Goal: Task Accomplishment & Management: Manage account settings

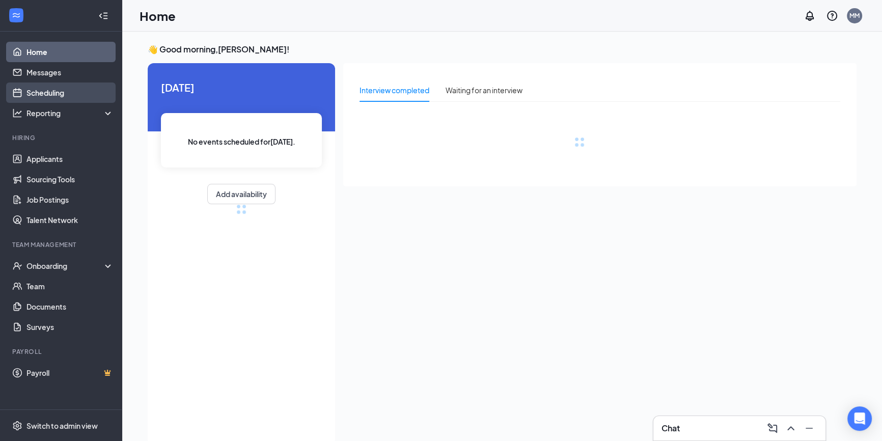
click at [52, 97] on link "Scheduling" at bounding box center [69, 93] width 87 height 20
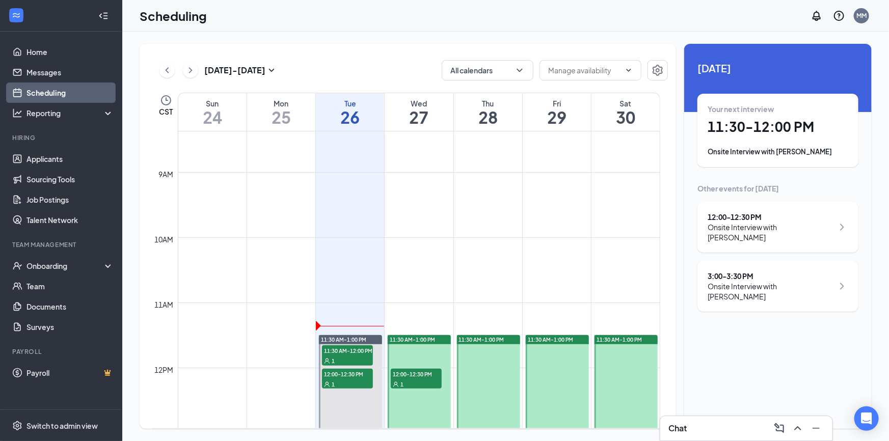
scroll to position [592, 0]
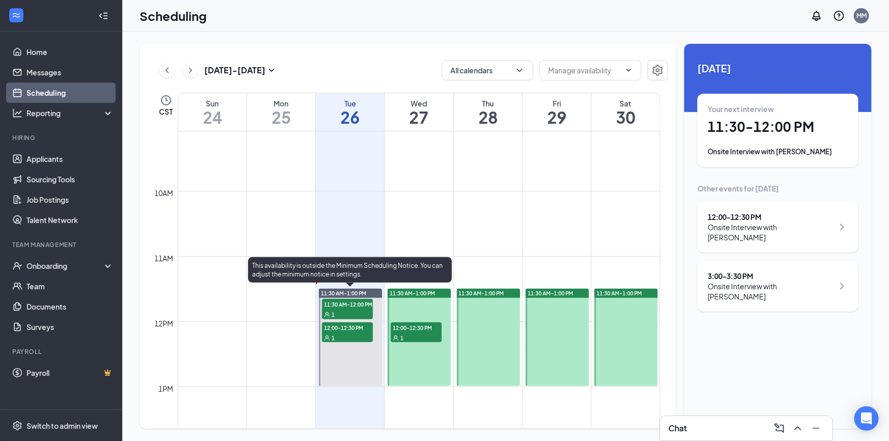
click at [354, 333] on div "1" at bounding box center [347, 338] width 51 height 10
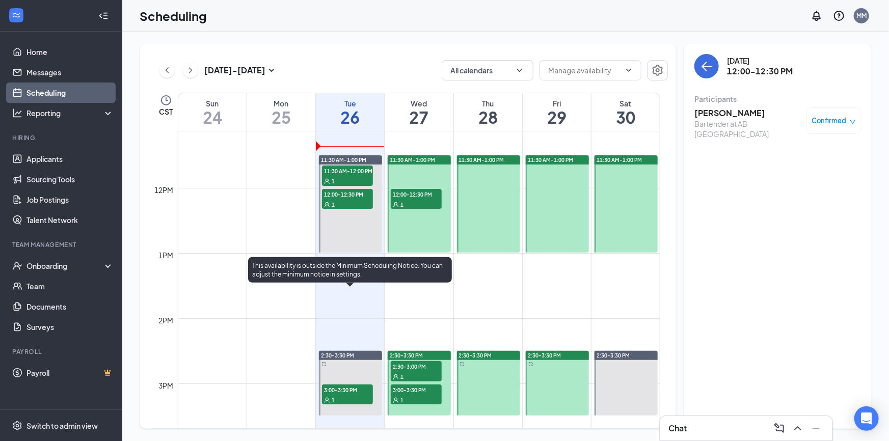
scroll to position [732, 0]
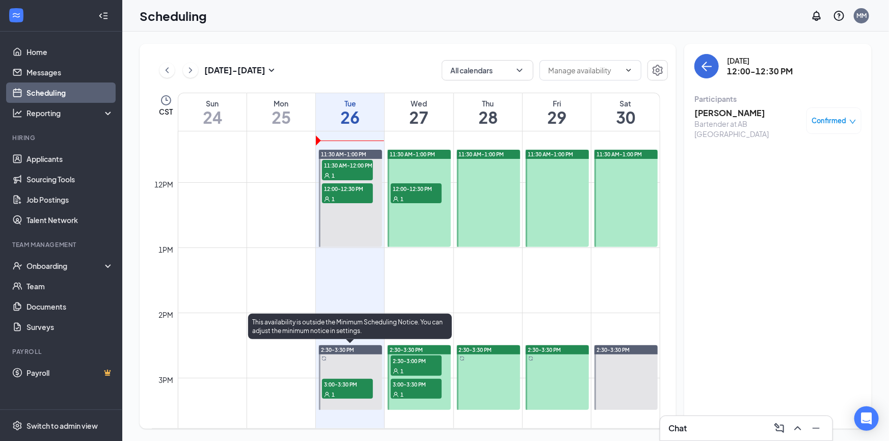
click at [332, 392] on span "1" at bounding box center [333, 394] width 3 height 7
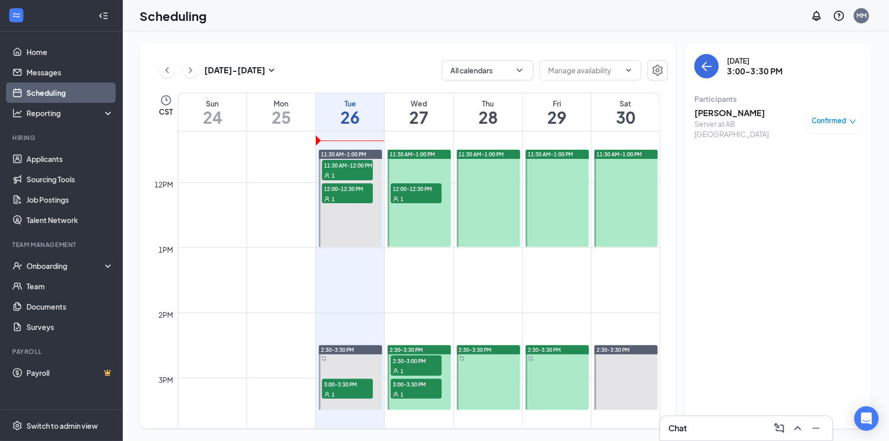
click at [733, 116] on h3 "[PERSON_NAME]" at bounding box center [747, 112] width 107 height 11
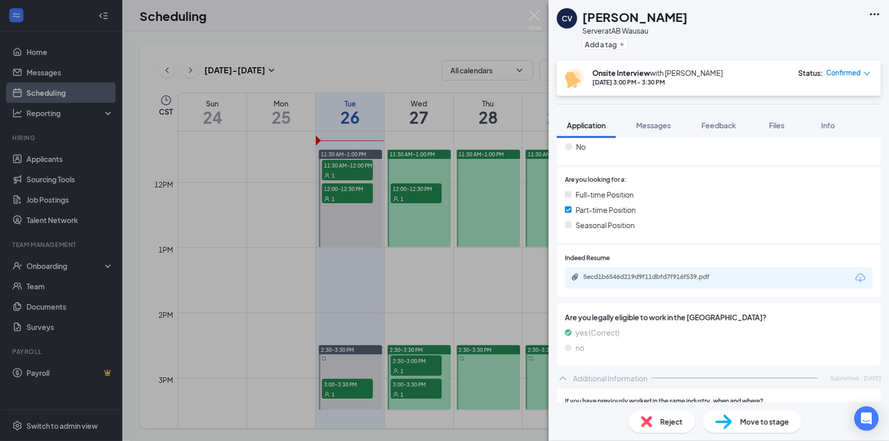
scroll to position [185, 0]
click at [654, 282] on div "5ecd1b6546d219d9f11dbfd7f916f539.pdf" at bounding box center [719, 276] width 308 height 21
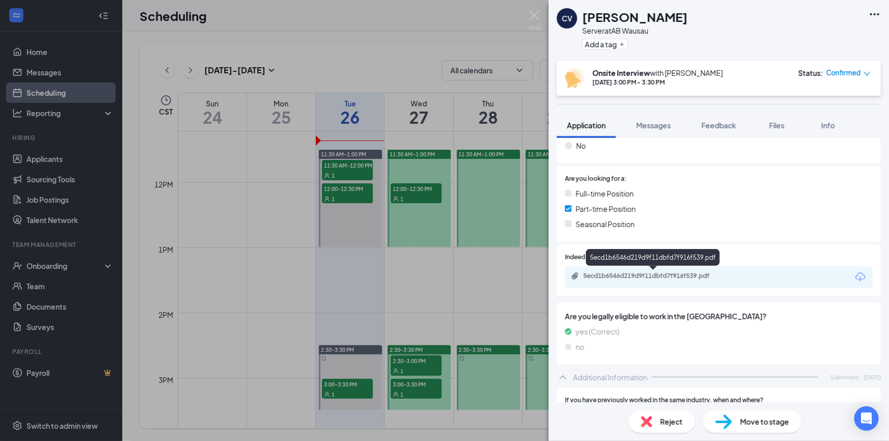
click at [654, 280] on div "5ecd1b6546d219d9f11dbfd7f916f539.pdf" at bounding box center [653, 277] width 165 height 10
click at [310, 306] on div "CV [PERSON_NAME] Server at AB Wausau Add a tag Onsite Interview with [PERSON_NA…" at bounding box center [444, 220] width 889 height 441
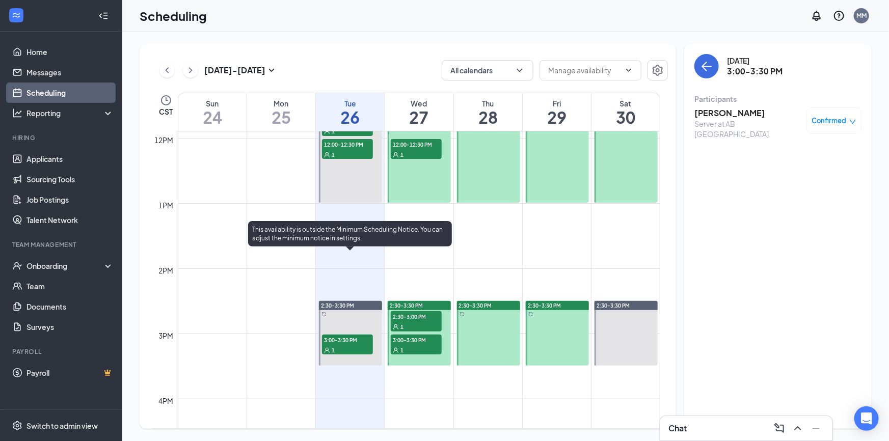
scroll to position [639, 0]
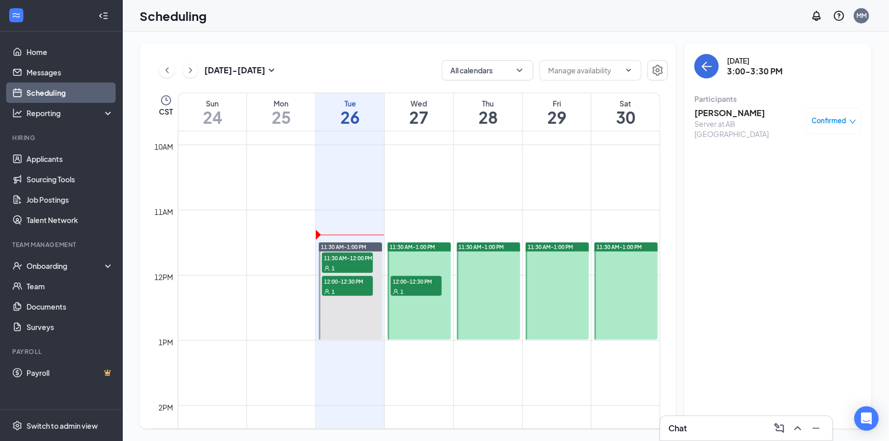
click at [408, 280] on span "12:00-12:30 PM" at bounding box center [416, 281] width 51 height 10
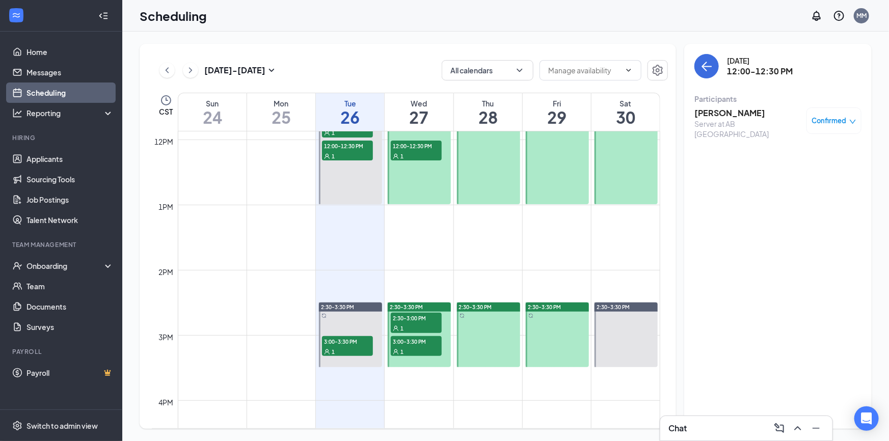
scroll to position [778, 0]
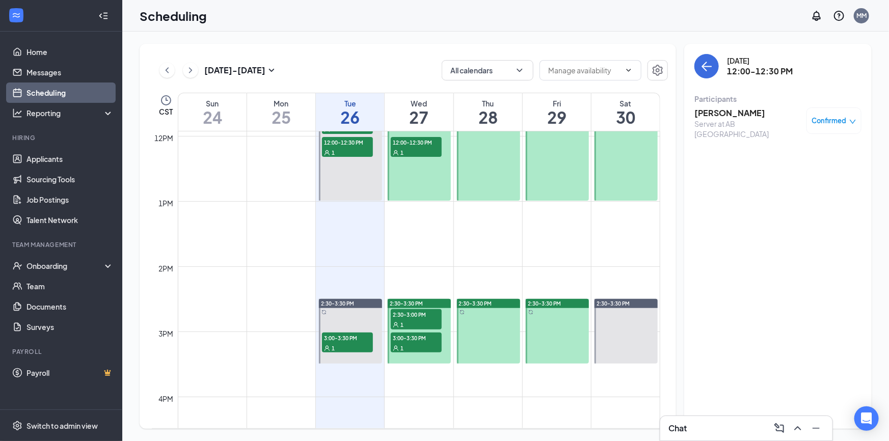
click at [413, 310] on span "2:30-3:00 PM" at bounding box center [416, 314] width 51 height 10
click at [705, 129] on div "[PERSON_NAME] Server at AB [GEOGRAPHIC_DATA]" at bounding box center [747, 123] width 107 height 32
click at [707, 120] on div "Server at AB [GEOGRAPHIC_DATA]" at bounding box center [747, 129] width 107 height 20
click at [713, 111] on h3 "[PERSON_NAME]" at bounding box center [747, 112] width 107 height 11
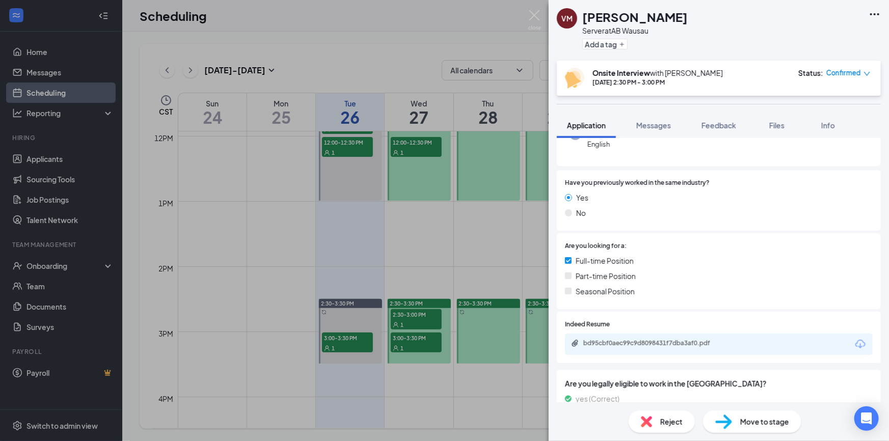
scroll to position [139, 0]
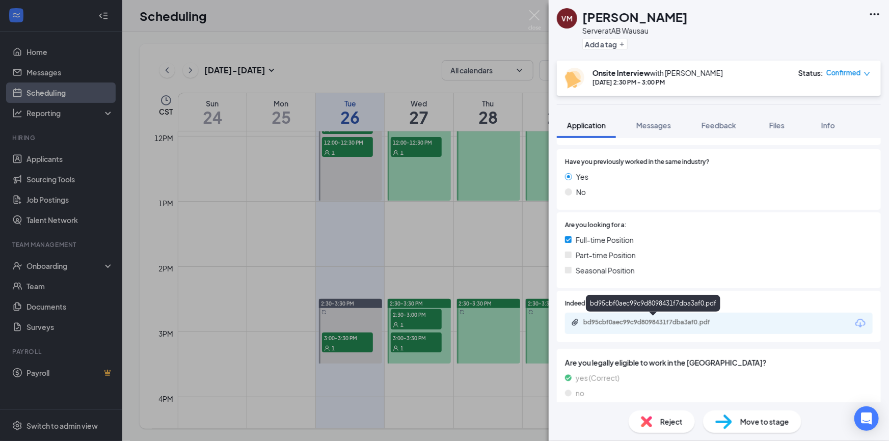
click at [648, 326] on div "bd95cbf0aec99c9d8098431f7dba3af0.pdf" at bounding box center [654, 322] width 143 height 8
click at [338, 260] on div "VM [PERSON_NAME] Server at AB Wausau Add a tag Onsite Interview with [PERSON_NA…" at bounding box center [444, 220] width 889 height 441
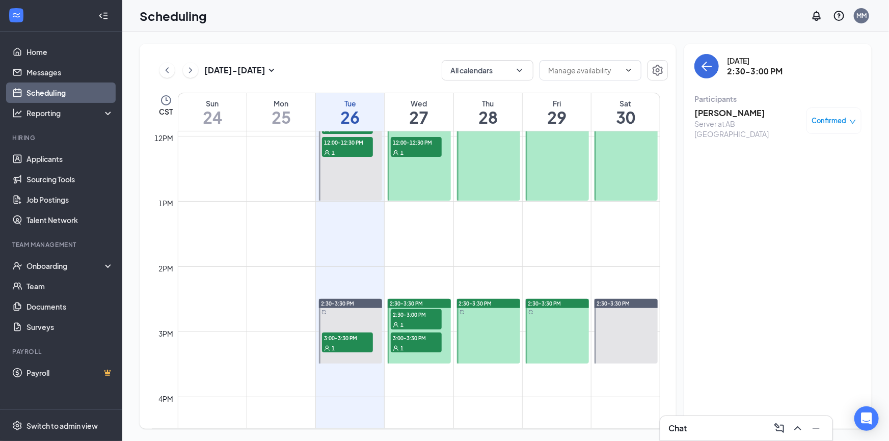
click at [417, 339] on span "3:00-3:30 PM" at bounding box center [416, 338] width 51 height 10
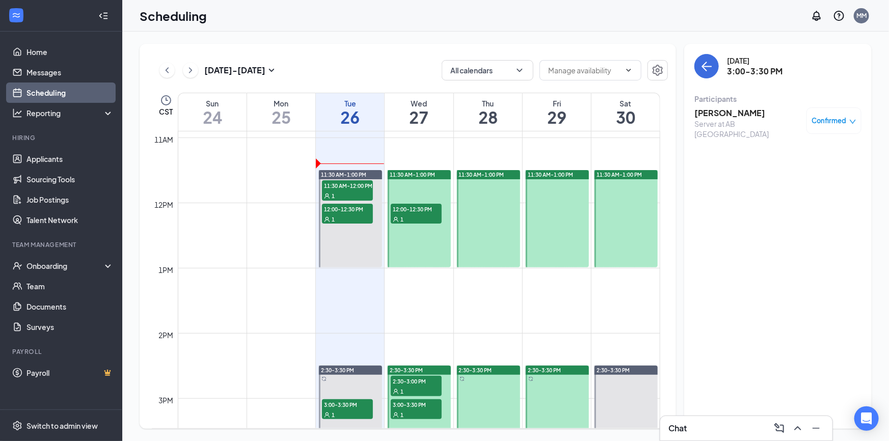
scroll to position [572, 0]
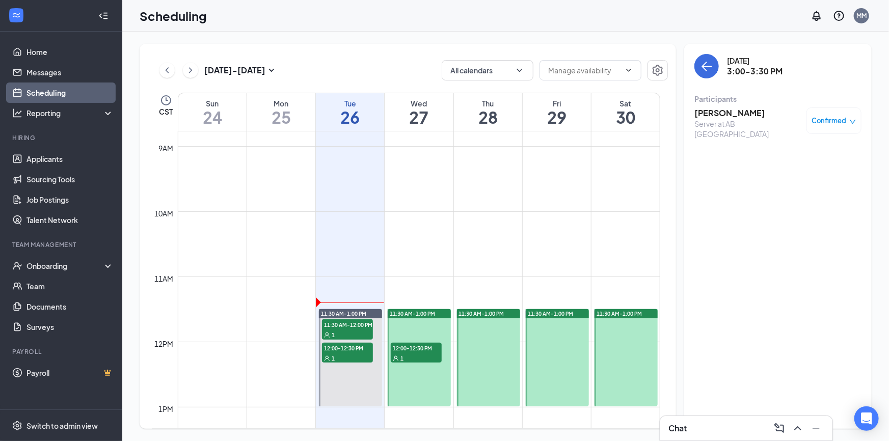
click at [725, 122] on div "Server at AB [GEOGRAPHIC_DATA]" at bounding box center [747, 129] width 107 height 20
click at [718, 118] on h3 "[PERSON_NAME]" at bounding box center [747, 112] width 107 height 11
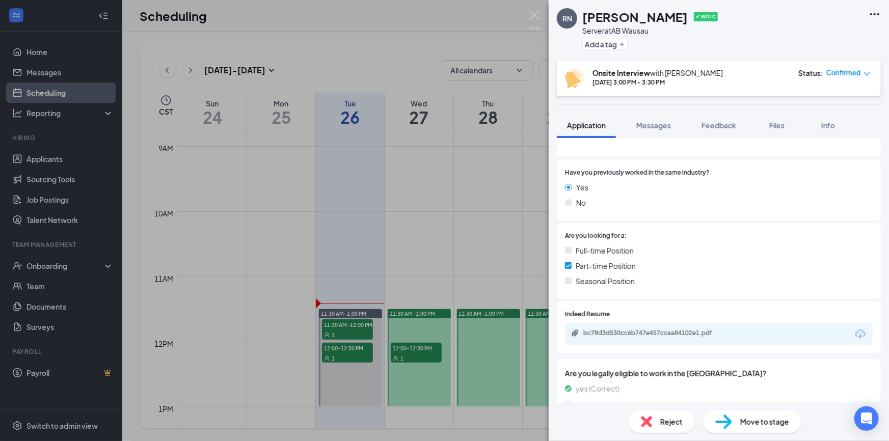
scroll to position [139, 0]
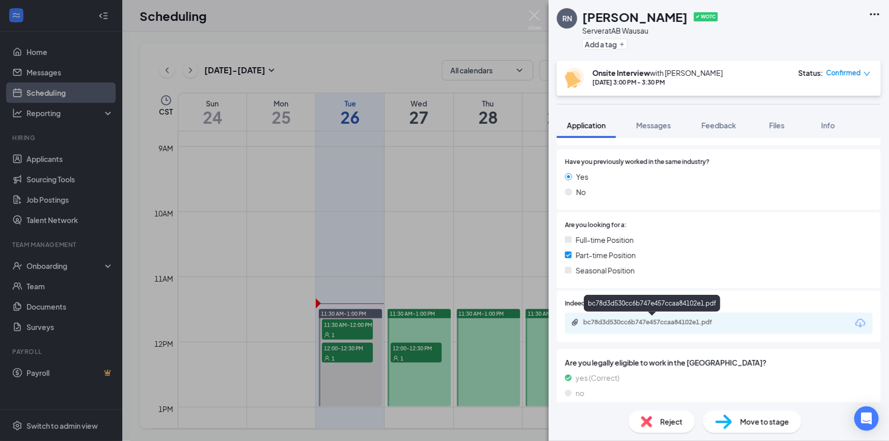
click at [639, 326] on div "bc78d3d530cc6b747e457ccaa84102e1.pdf" at bounding box center [653, 323] width 165 height 10
click at [403, 242] on div "RN [PERSON_NAME] ✔ WOTC Server at AB Wausau Add a tag Onsite Interview with [PE…" at bounding box center [444, 220] width 889 height 441
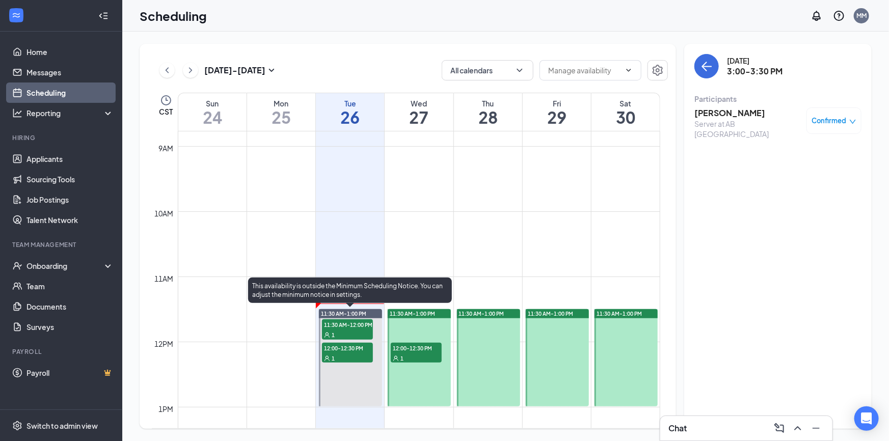
click at [340, 331] on div "1" at bounding box center [347, 335] width 51 height 10
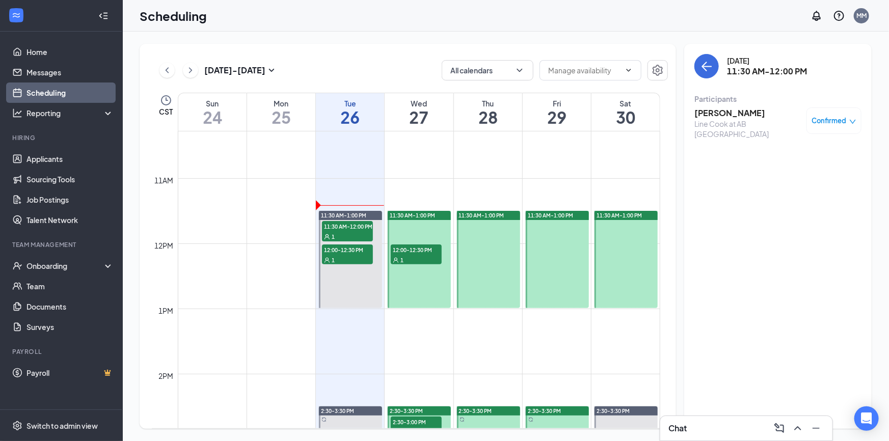
scroll to position [665, 0]
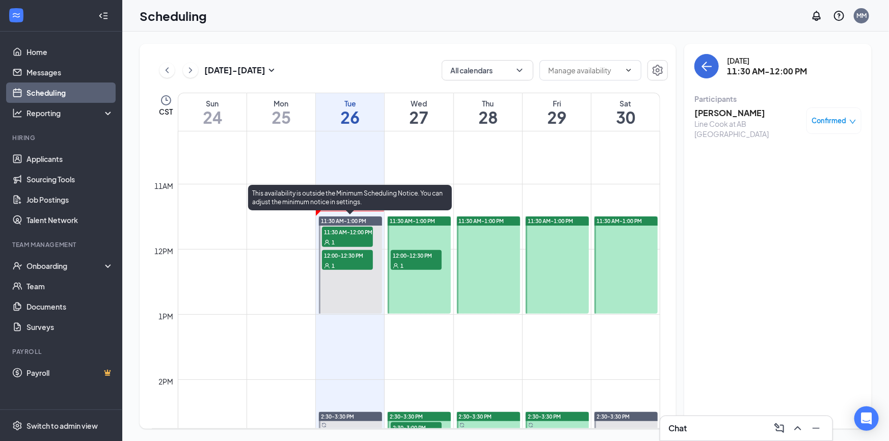
click at [352, 272] on div at bounding box center [350, 265] width 63 height 97
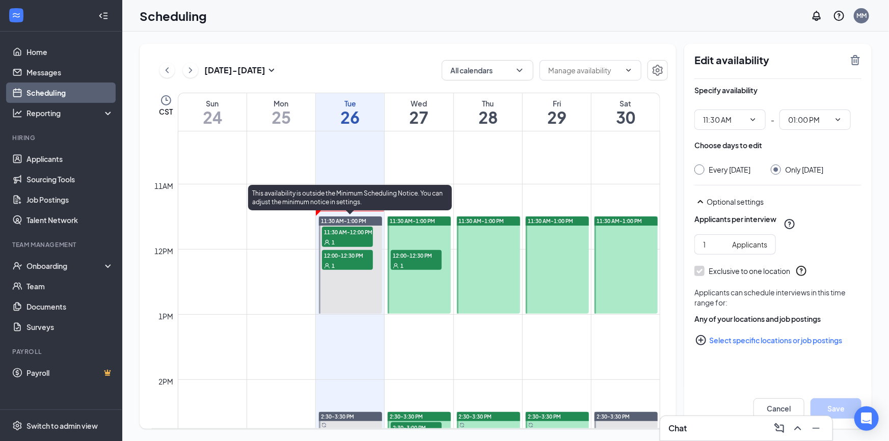
click at [351, 258] on span "12:00-12:30 PM" at bounding box center [347, 255] width 51 height 10
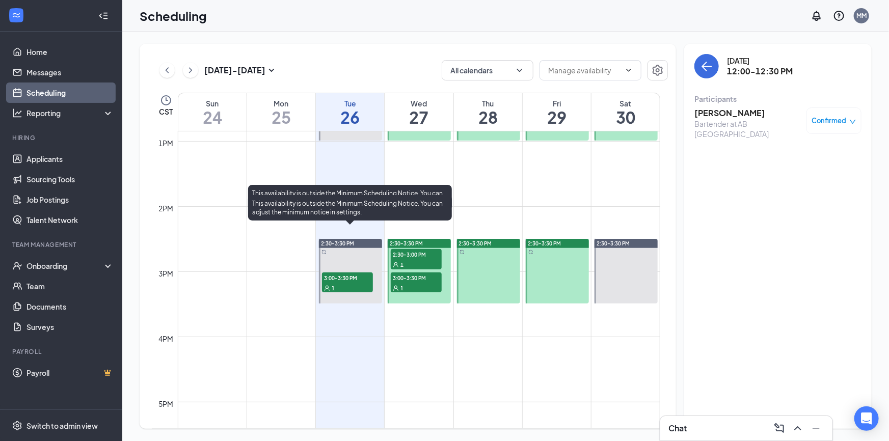
scroll to position [850, 0]
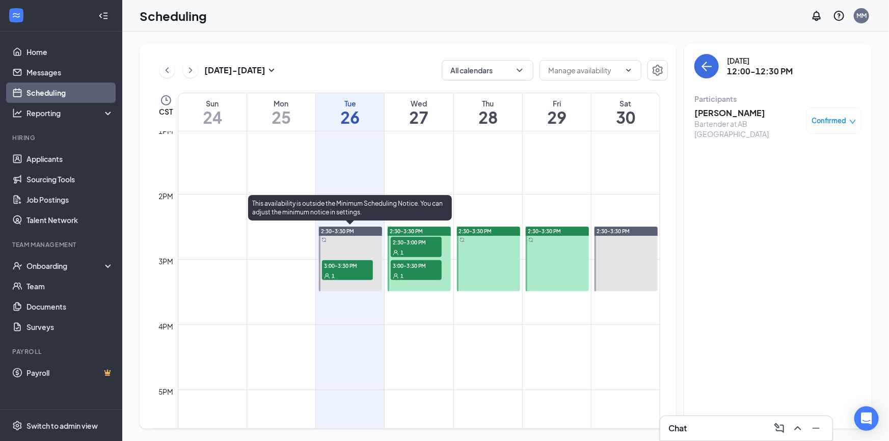
click at [353, 265] on span "3:00-3:30 PM" at bounding box center [347, 265] width 51 height 10
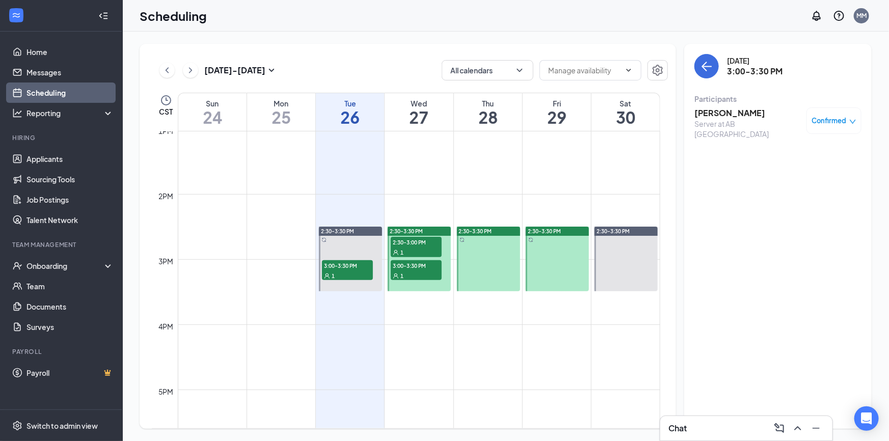
click at [397, 267] on span "3:00-3:30 PM" at bounding box center [416, 265] width 51 height 10
click at [408, 248] on div "1" at bounding box center [416, 252] width 51 height 10
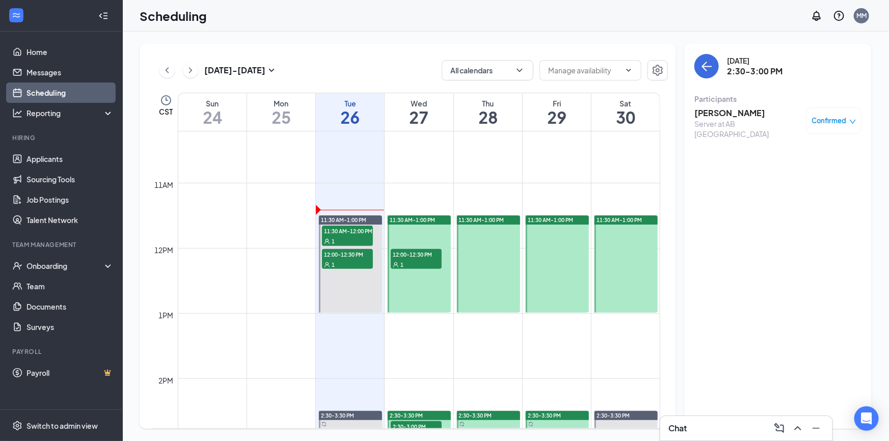
scroll to position [665, 0]
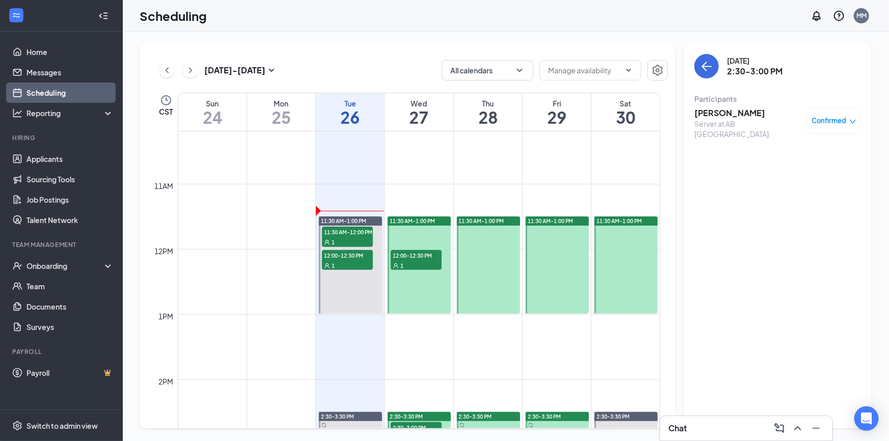
click at [407, 252] on span "12:00-12:30 PM" at bounding box center [416, 255] width 51 height 10
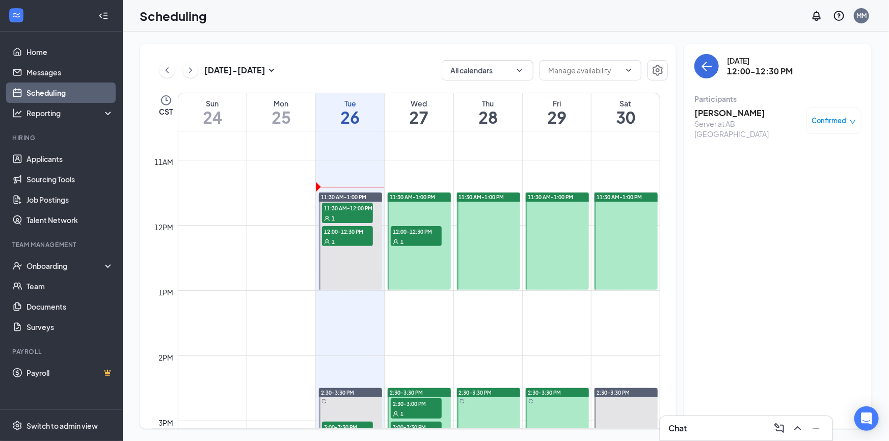
scroll to position [665, 0]
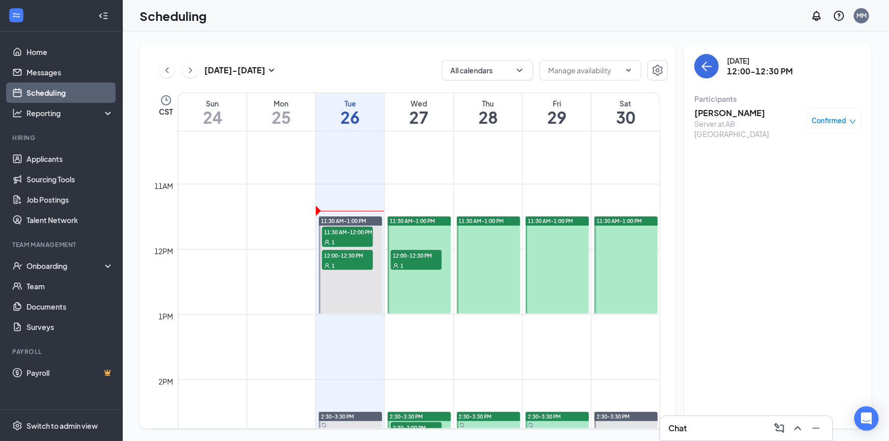
click at [481, 234] on div at bounding box center [488, 265] width 63 height 97
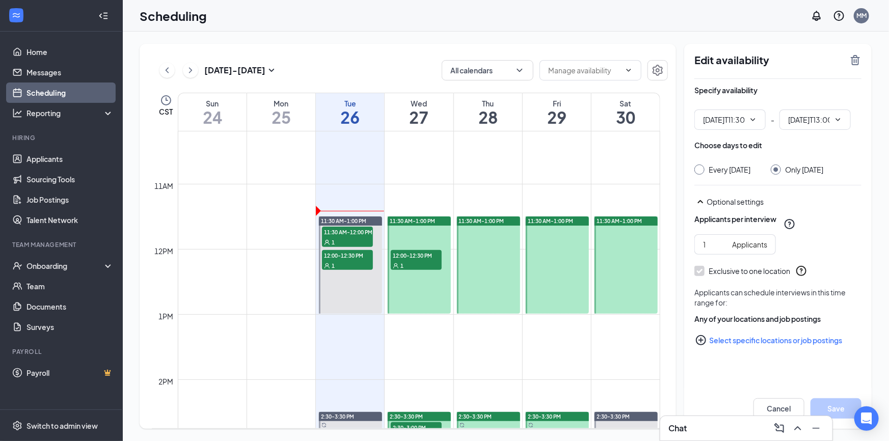
type input "11:30 AM"
type input "01:00 PM"
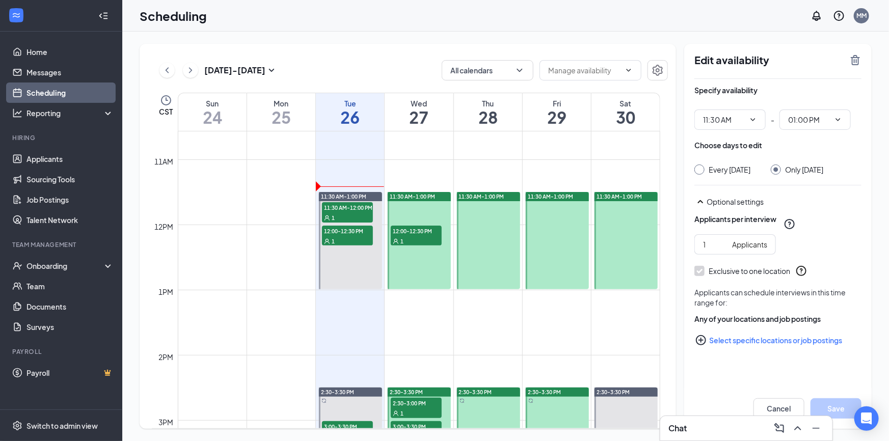
scroll to position [711, 0]
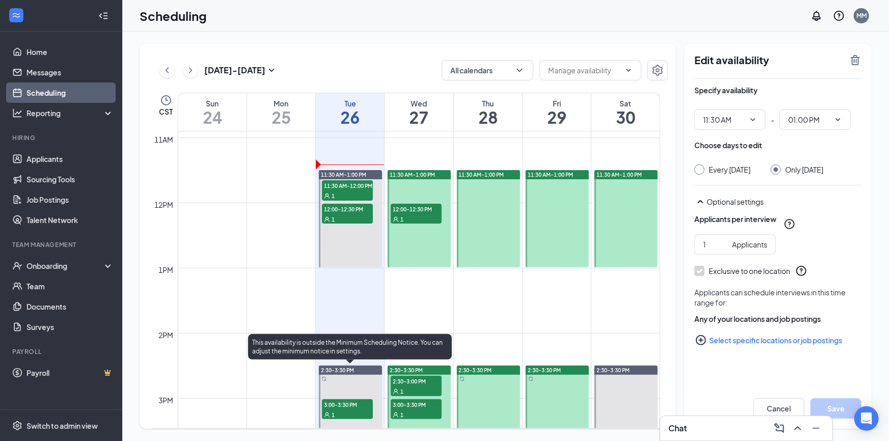
click at [356, 402] on span "3:00-3:30 PM" at bounding box center [347, 404] width 51 height 10
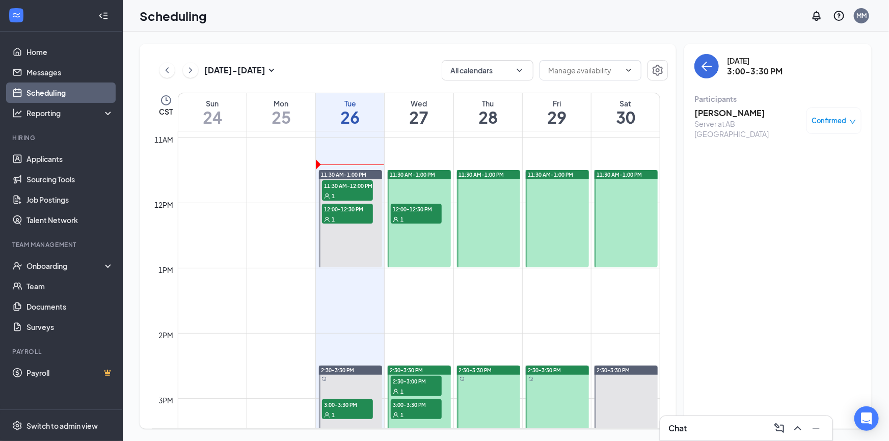
click at [398, 386] on div "1" at bounding box center [416, 391] width 51 height 10
click at [422, 403] on span "3:00-3:30 PM" at bounding box center [416, 404] width 51 height 10
click at [421, 213] on div "12:00-12:30 PM 1" at bounding box center [416, 214] width 51 height 20
click at [423, 379] on span "2:30-3:00 PM" at bounding box center [416, 381] width 51 height 10
click at [423, 414] on div "1" at bounding box center [416, 415] width 51 height 10
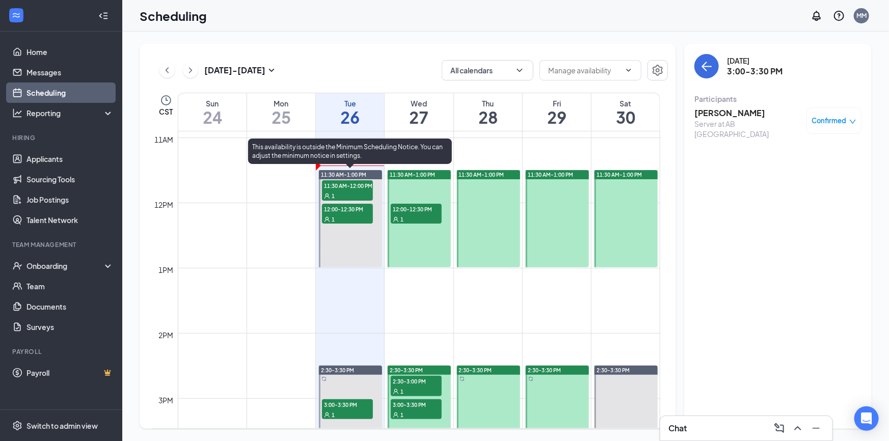
click at [338, 239] on div at bounding box center [350, 218] width 63 height 97
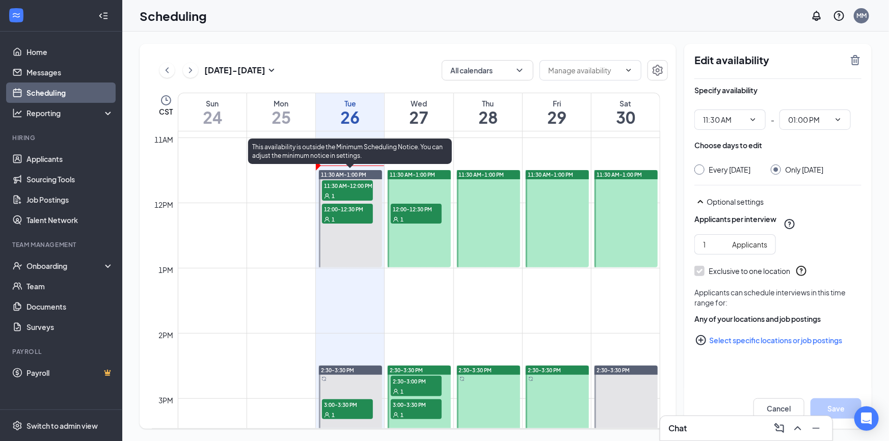
click at [346, 215] on div "1" at bounding box center [347, 219] width 51 height 10
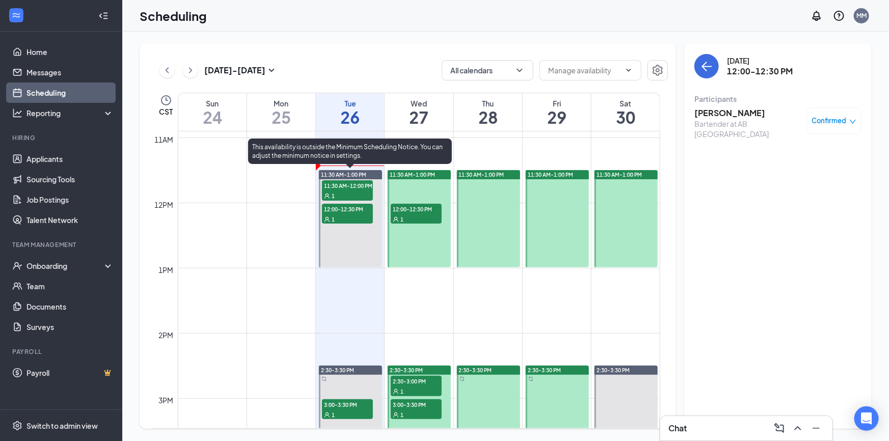
click at [346, 193] on div "1" at bounding box center [347, 196] width 51 height 10
click at [349, 212] on span "12:00-12:30 PM" at bounding box center [347, 209] width 51 height 10
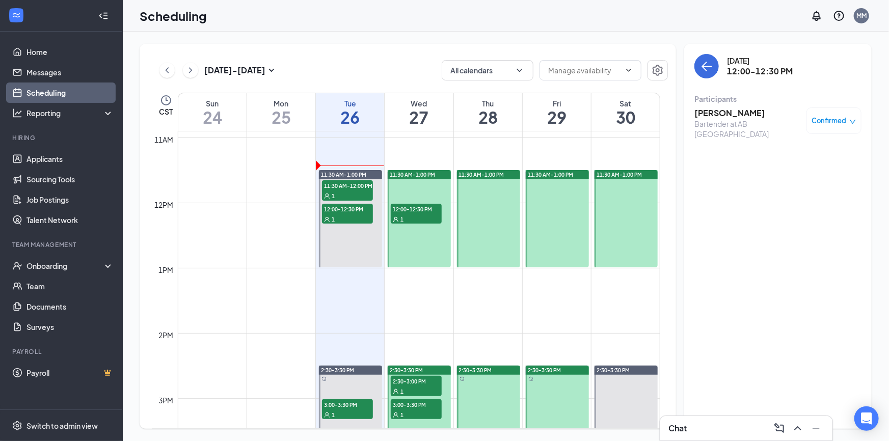
click at [416, 410] on div "1" at bounding box center [416, 415] width 51 height 10
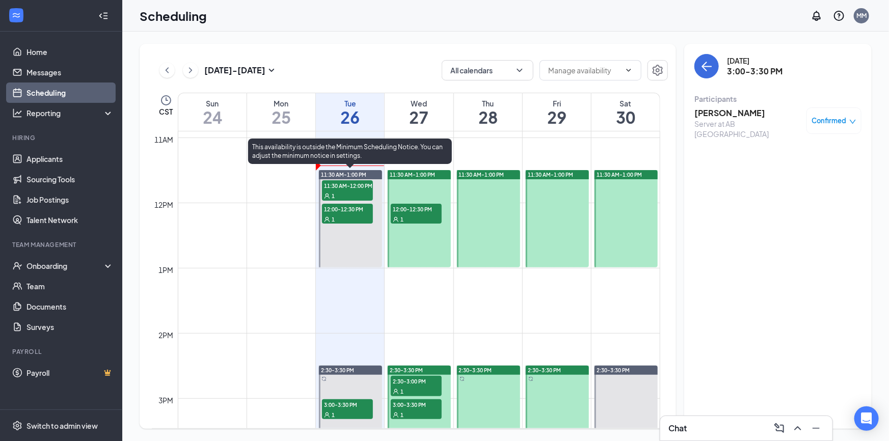
click at [333, 206] on span "12:00-12:30 PM" at bounding box center [347, 209] width 51 height 10
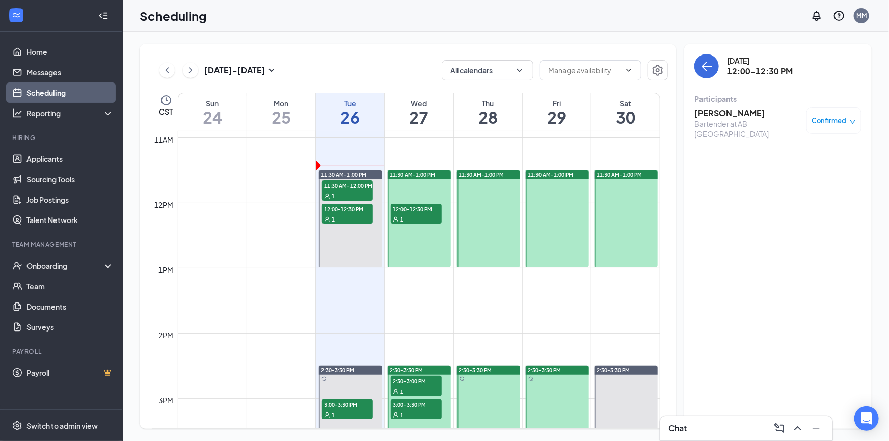
click at [747, 110] on h3 "[PERSON_NAME]" at bounding box center [747, 112] width 107 height 11
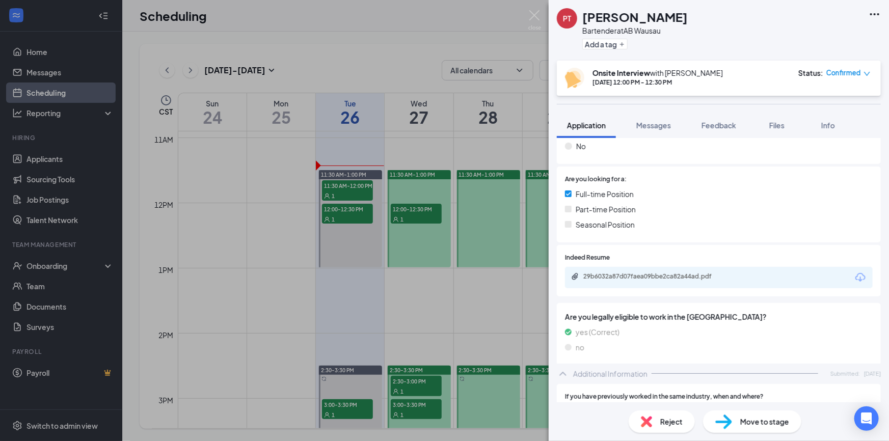
scroll to position [185, 0]
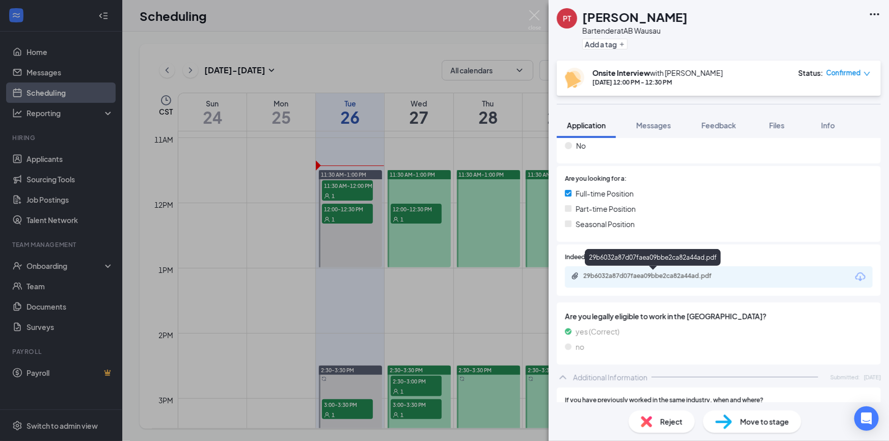
click at [652, 273] on div "29b6032a87d07faea09bbe2ca82a44ad.pdf" at bounding box center [654, 276] width 143 height 8
click at [300, 198] on div "PT [PERSON_NAME] Bartender at AB Wausau Add a tag Onsite Interview with [PERSON…" at bounding box center [444, 220] width 889 height 441
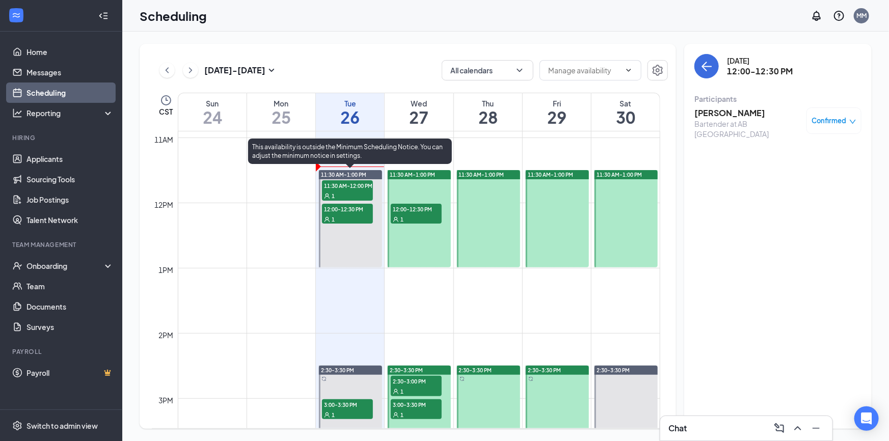
click at [355, 186] on span "11:30 AM-12:00 PM" at bounding box center [347, 185] width 51 height 10
click at [349, 211] on span "12:00-12:30 PM" at bounding box center [347, 209] width 51 height 10
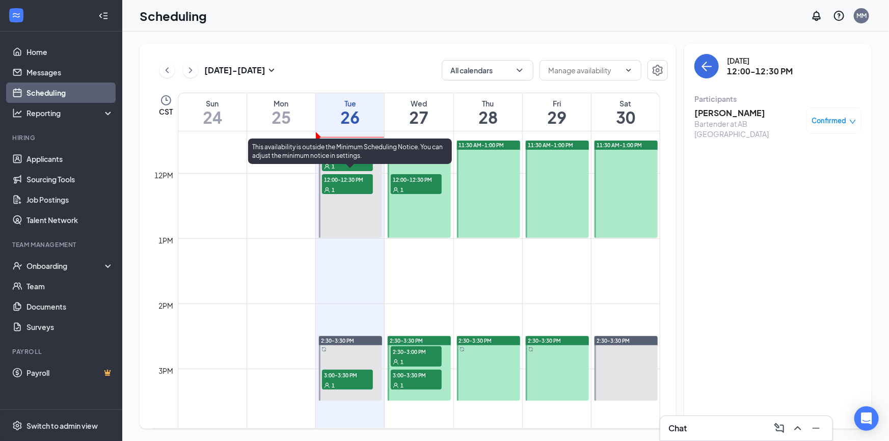
scroll to position [758, 0]
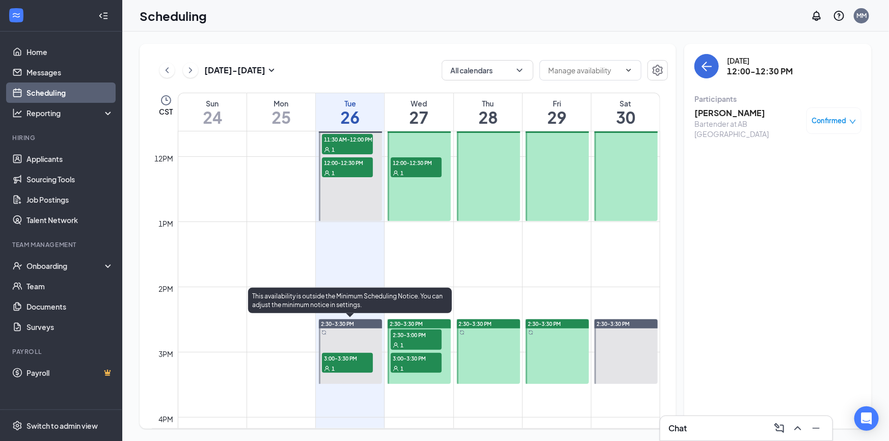
click at [346, 362] on span "3:00-3:30 PM" at bounding box center [347, 358] width 51 height 10
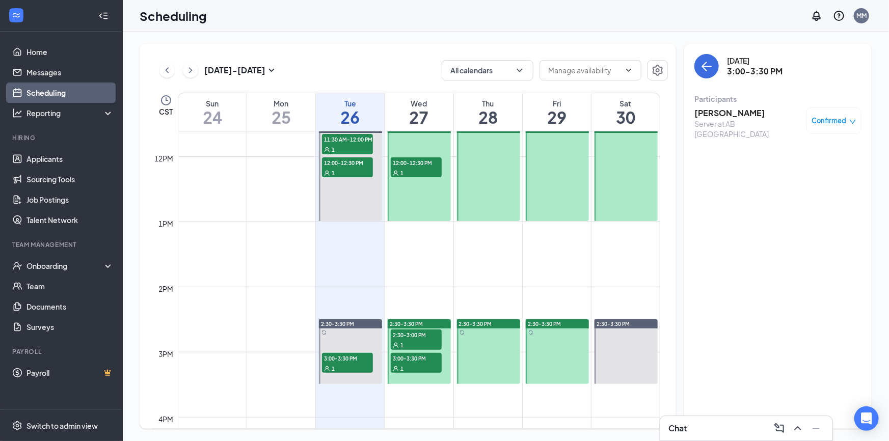
click at [420, 168] on div "1" at bounding box center [416, 173] width 51 height 10
click at [418, 168] on div "1" at bounding box center [416, 173] width 51 height 10
click at [422, 341] on div "1" at bounding box center [416, 345] width 51 height 10
click at [411, 160] on span "12:00-12:30 PM" at bounding box center [416, 162] width 51 height 10
click at [419, 333] on span "2:30-3:00 PM" at bounding box center [416, 335] width 51 height 10
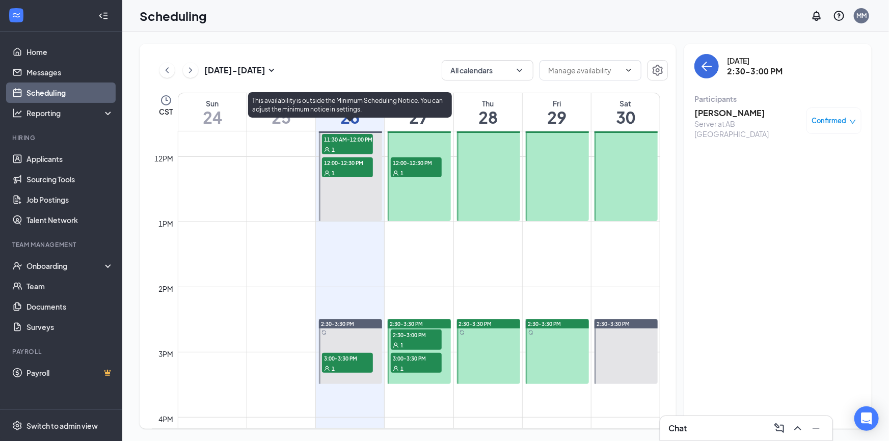
click at [346, 148] on div "1" at bounding box center [347, 149] width 51 height 10
click at [347, 163] on span "12:00-12:30 PM" at bounding box center [347, 162] width 51 height 10
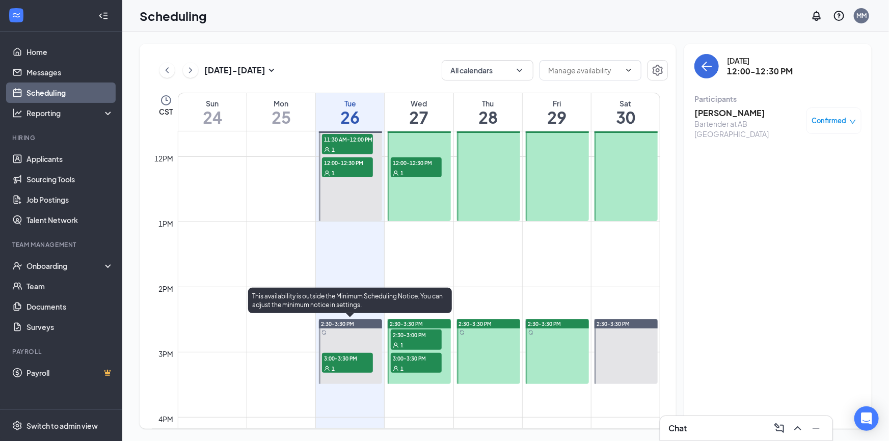
click at [345, 365] on div "1" at bounding box center [347, 368] width 51 height 10
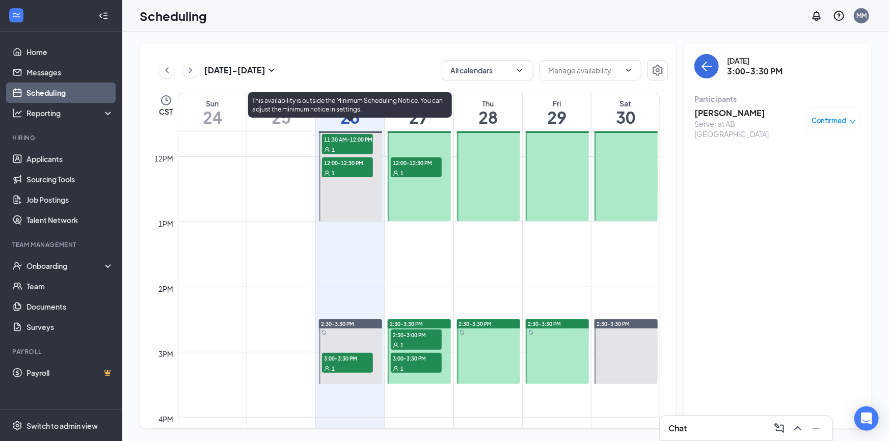
click at [346, 168] on div "1" at bounding box center [347, 173] width 51 height 10
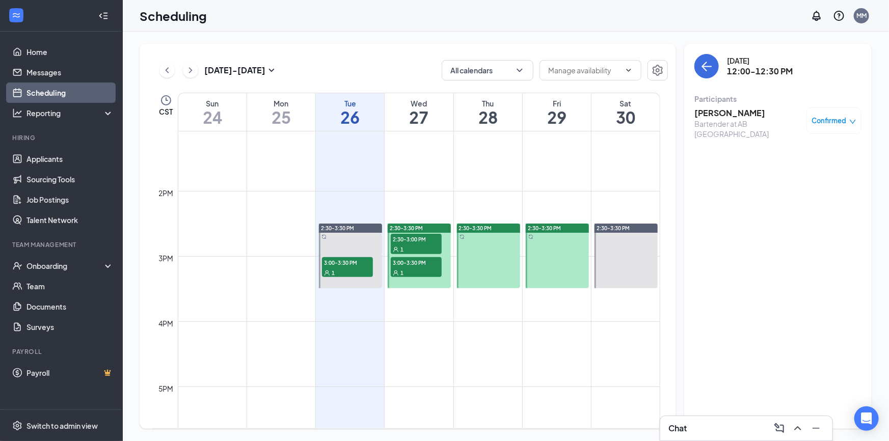
scroll to position [850, 0]
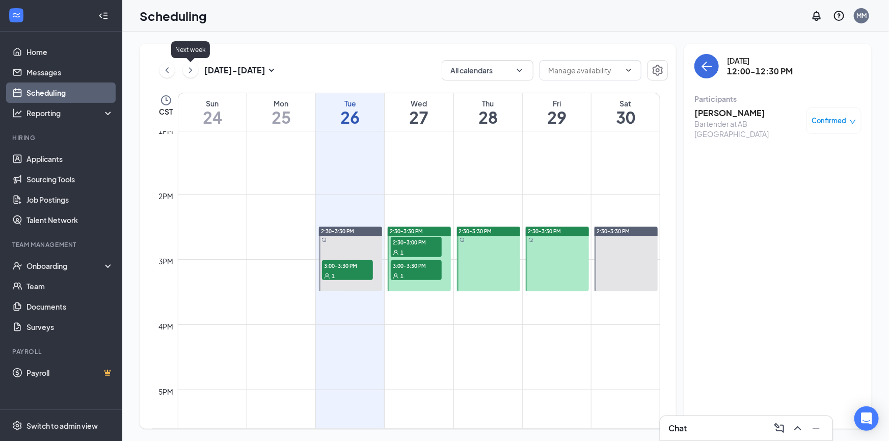
click at [193, 71] on icon "ChevronRight" at bounding box center [190, 70] width 10 height 12
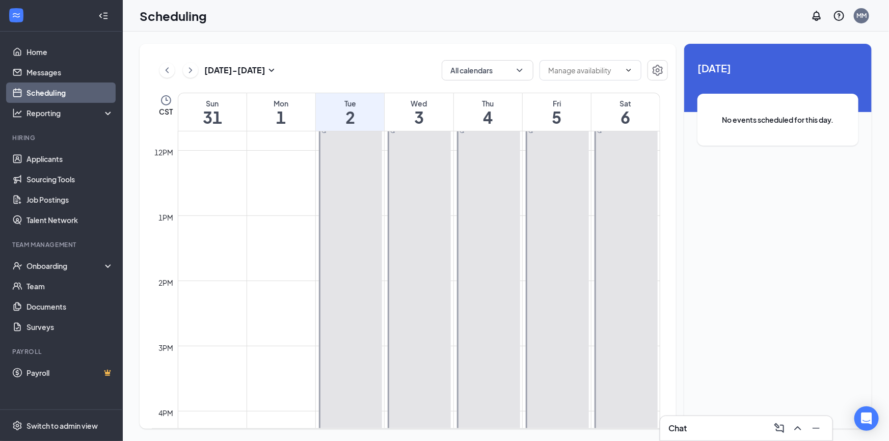
scroll to position [546, 0]
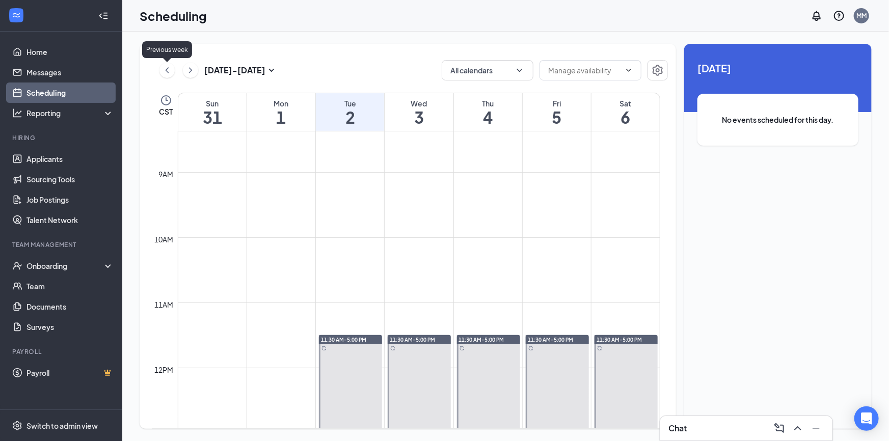
click at [168, 71] on icon "ChevronLeft" at bounding box center [167, 70] width 10 height 12
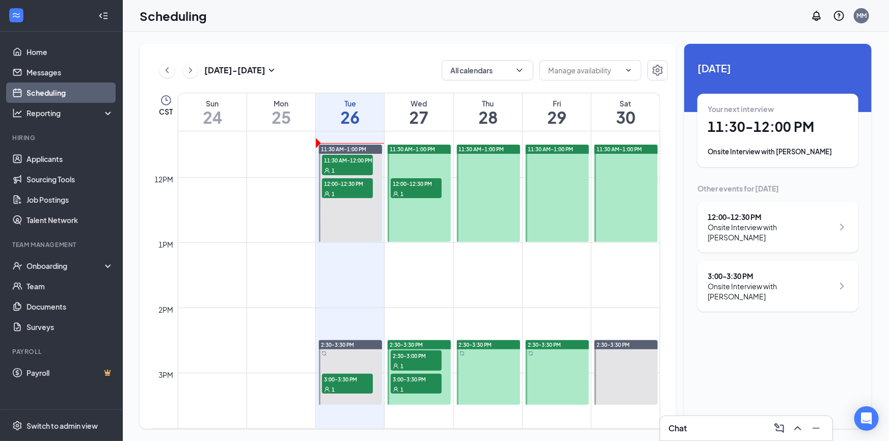
scroll to position [639, 0]
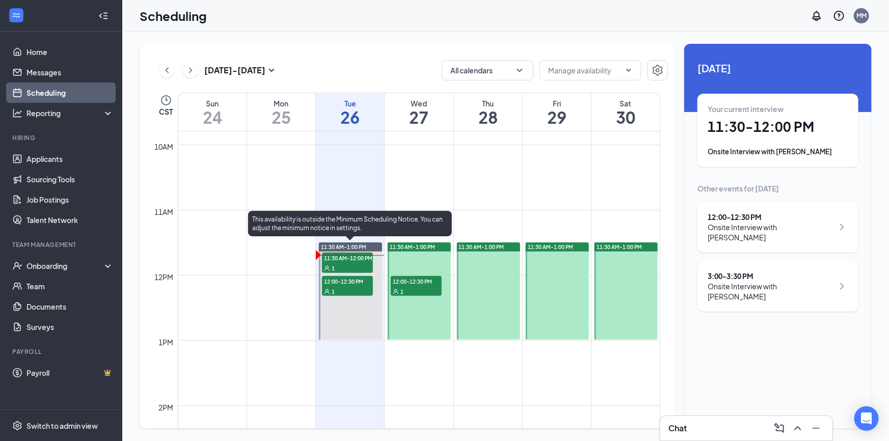
click at [347, 258] on span "11:30 AM-12:00 PM" at bounding box center [347, 258] width 51 height 10
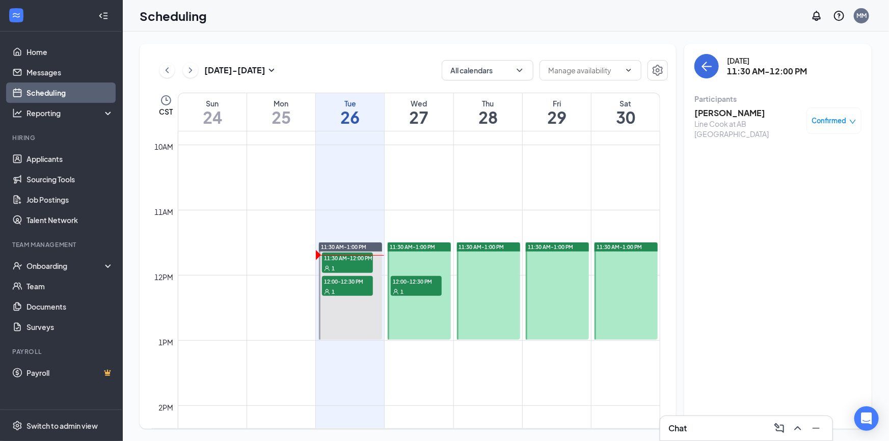
click at [740, 111] on h3 "[PERSON_NAME]" at bounding box center [747, 112] width 107 height 11
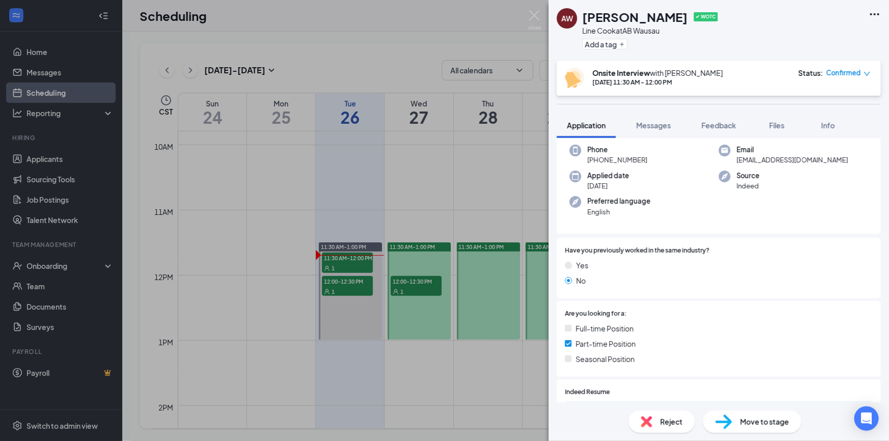
scroll to position [139, 0]
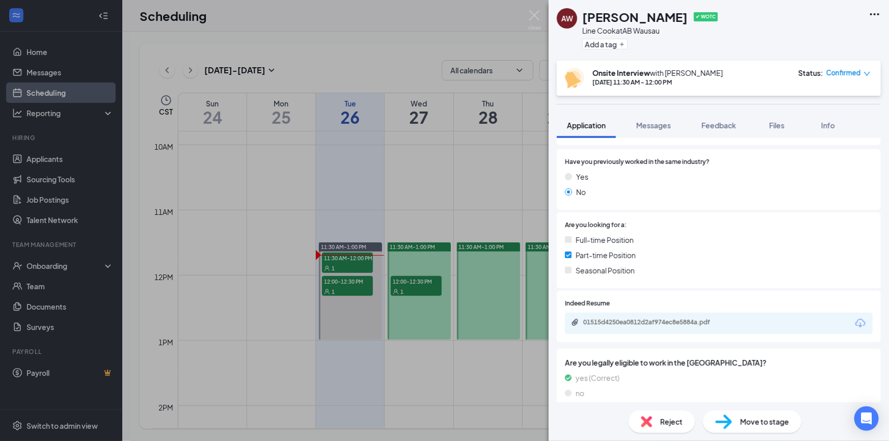
click at [674, 419] on span "Reject" at bounding box center [671, 421] width 22 height 11
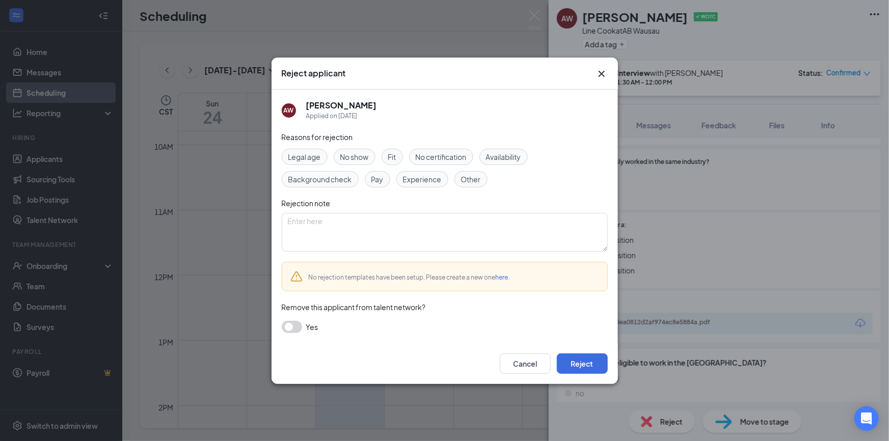
click at [350, 160] on span "No show" at bounding box center [354, 156] width 29 height 11
click at [288, 331] on button "button" at bounding box center [292, 327] width 20 height 12
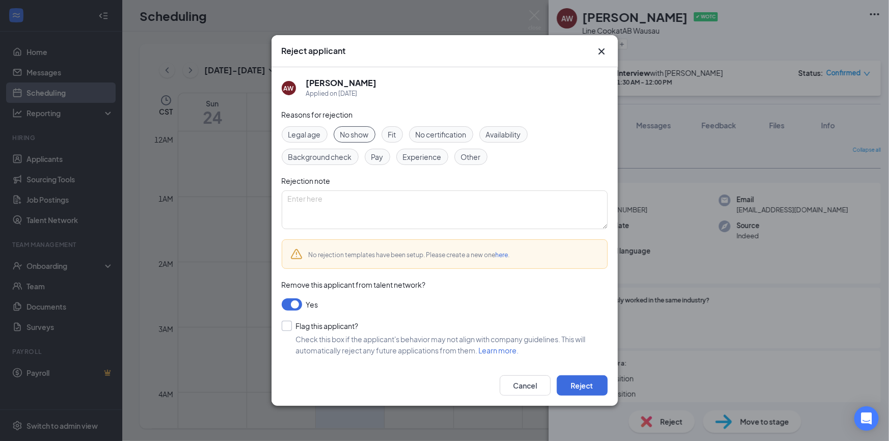
scroll to position [139, 0]
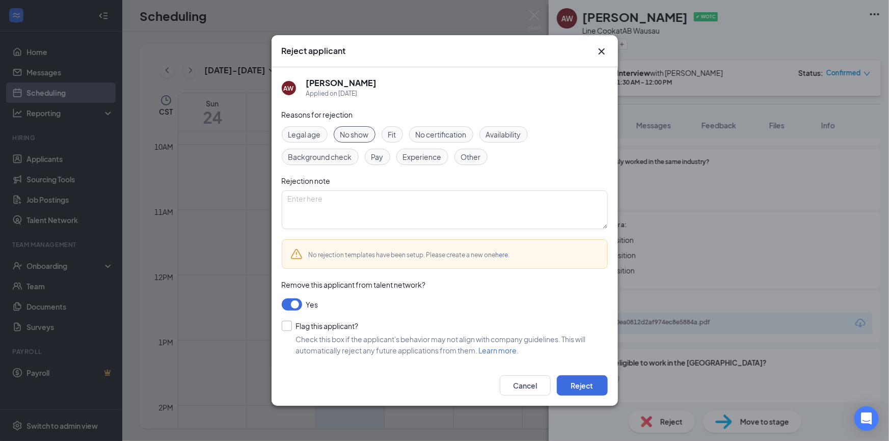
click at [286, 325] on input "Flag this applicant?" at bounding box center [320, 326] width 77 height 10
checkbox input "true"
click at [584, 384] on button "Reject" at bounding box center [582, 385] width 51 height 20
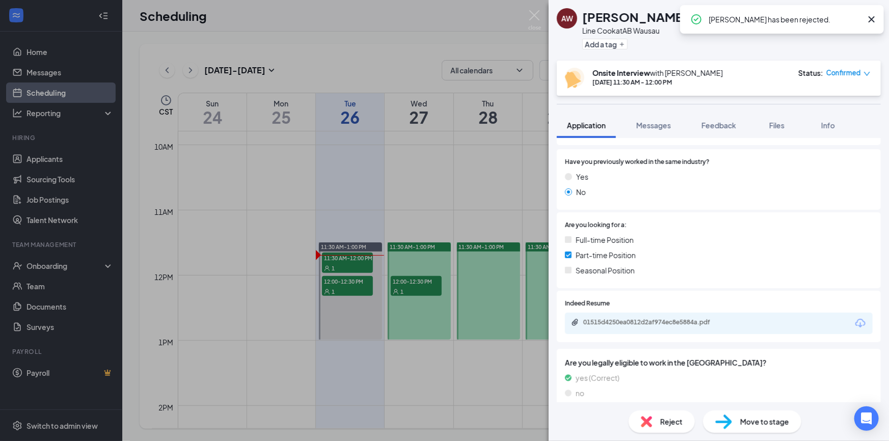
click at [413, 172] on div "AW Anthony Williamson ✔ WOTC Line Cook at AB Wausau Add a tag Onsite Interview …" at bounding box center [444, 220] width 889 height 441
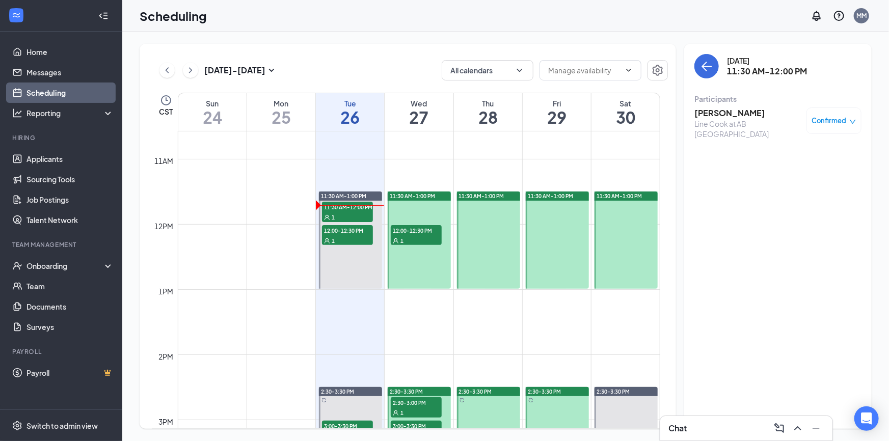
scroll to position [685, 0]
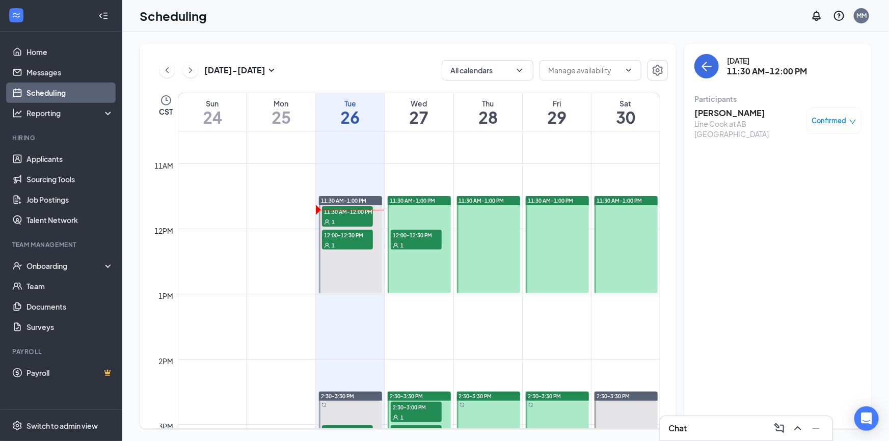
click at [420, 240] on div "1" at bounding box center [416, 245] width 51 height 10
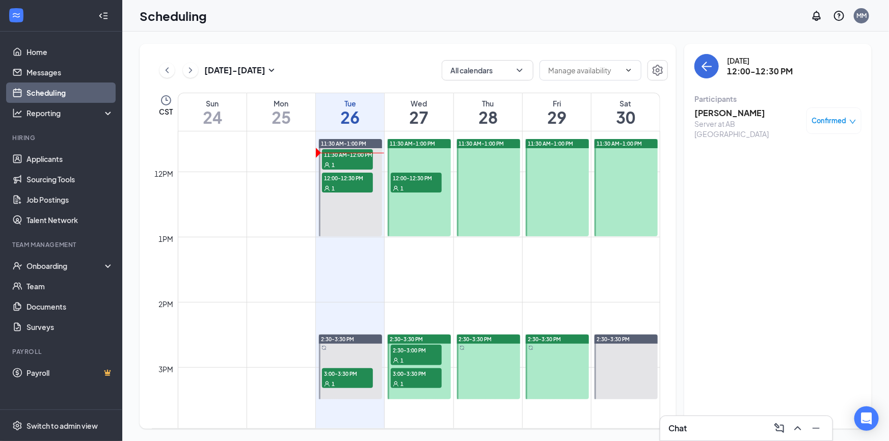
scroll to position [824, 0]
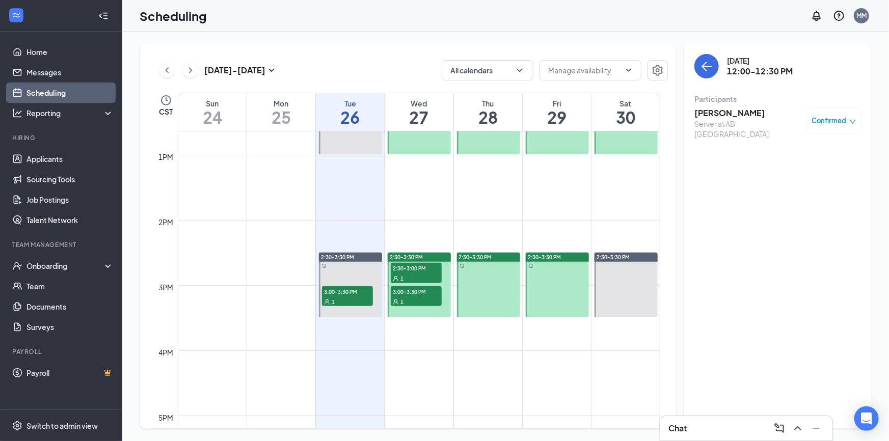
click at [412, 267] on span "2:30-3:00 PM" at bounding box center [416, 268] width 51 height 10
click at [416, 296] on div "1" at bounding box center [416, 301] width 51 height 10
click at [417, 194] on td at bounding box center [419, 195] width 482 height 16
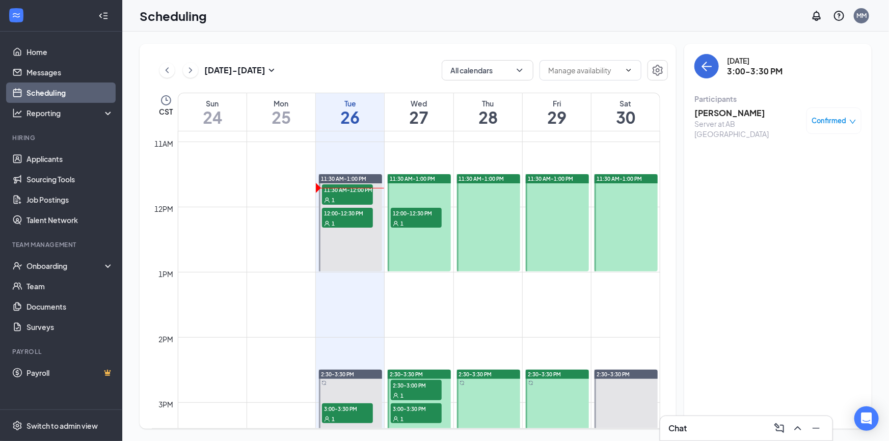
scroll to position [685, 0]
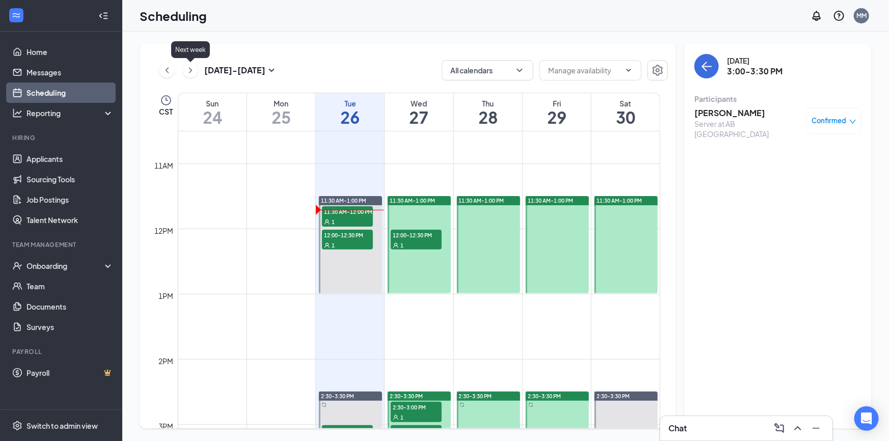
click at [187, 68] on icon "ChevronRight" at bounding box center [190, 70] width 10 height 12
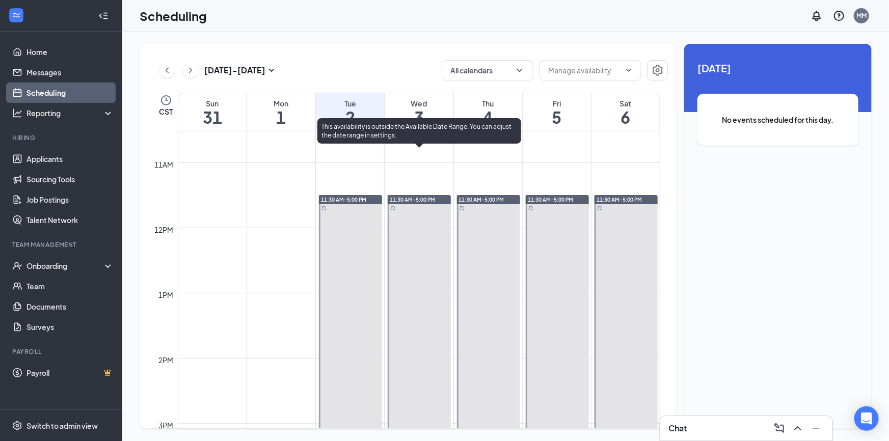
scroll to position [685, 0]
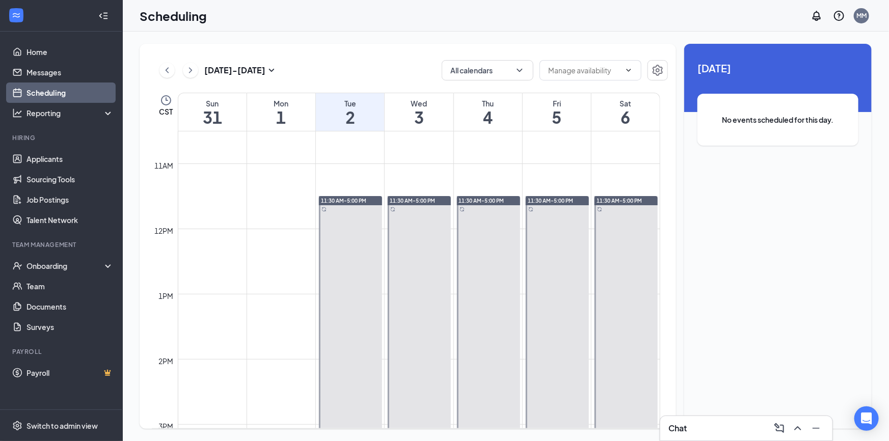
click at [199, 200] on td at bounding box center [419, 204] width 482 height 16
click at [194, 72] on icon "ChevronRight" at bounding box center [190, 70] width 10 height 12
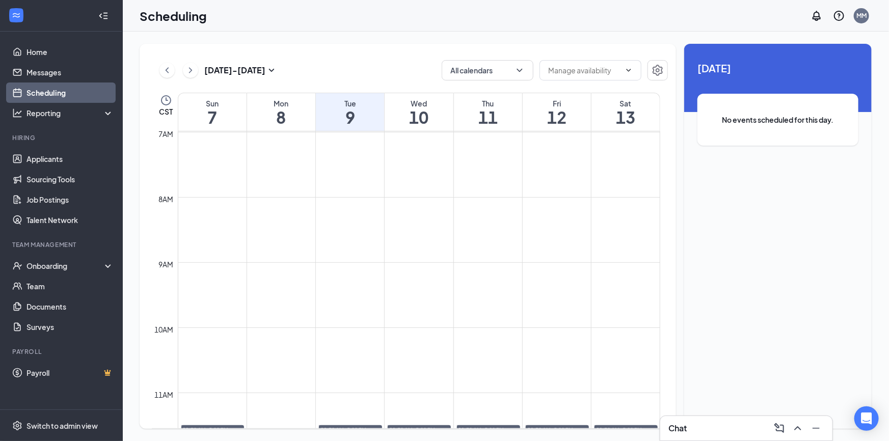
scroll to position [453, 0]
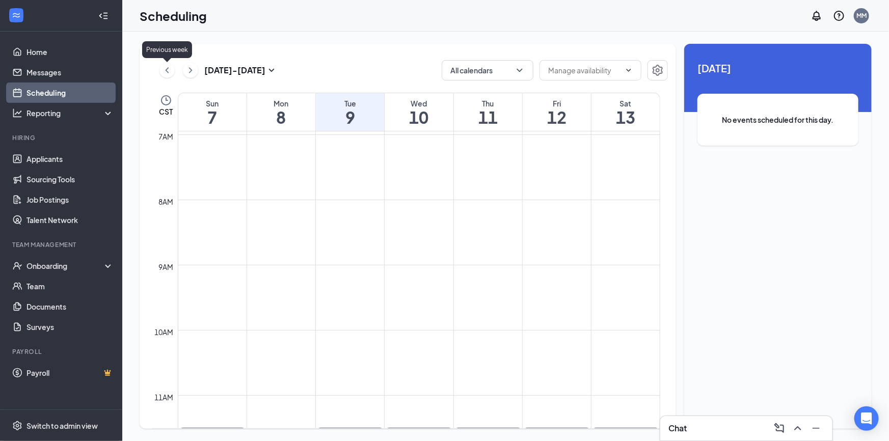
click at [166, 75] on icon "ChevronLeft" at bounding box center [167, 70] width 10 height 12
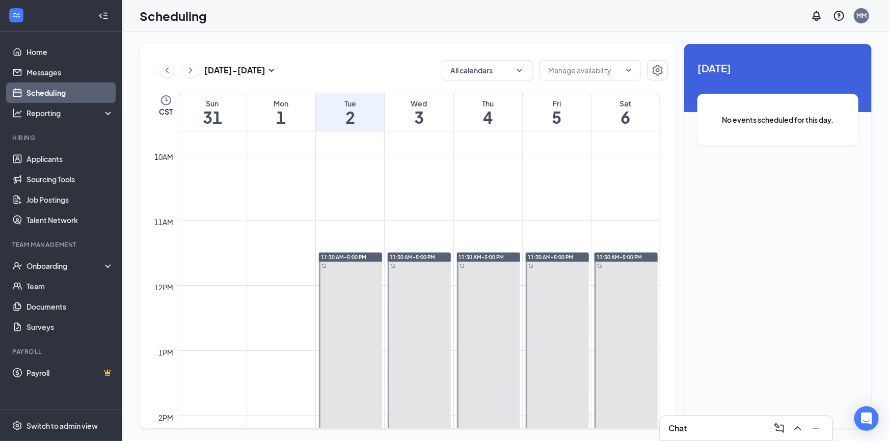
scroll to position [639, 0]
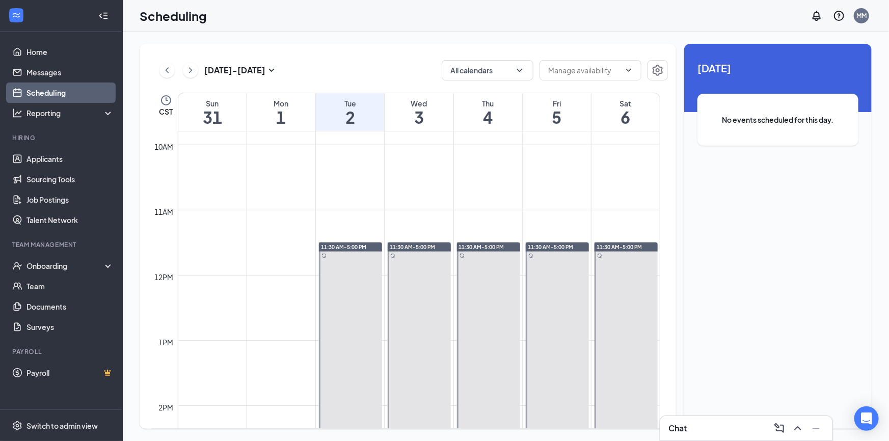
click at [212, 248] on td at bounding box center [419, 250] width 482 height 16
click at [222, 246] on td at bounding box center [419, 250] width 482 height 16
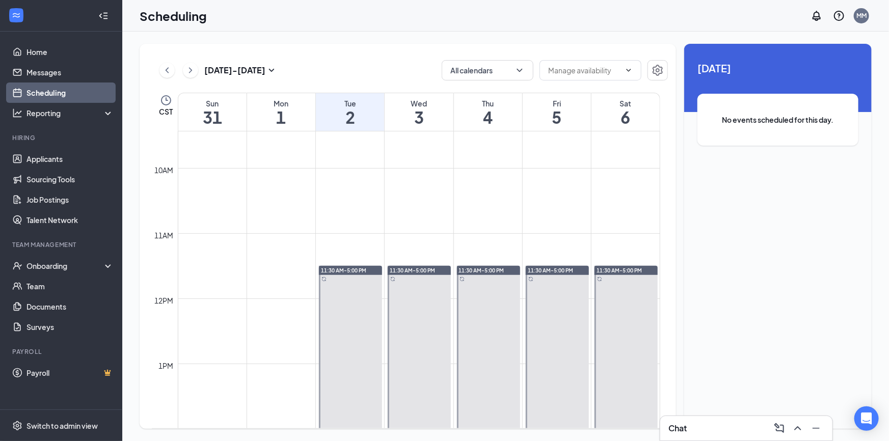
scroll to position [592, 0]
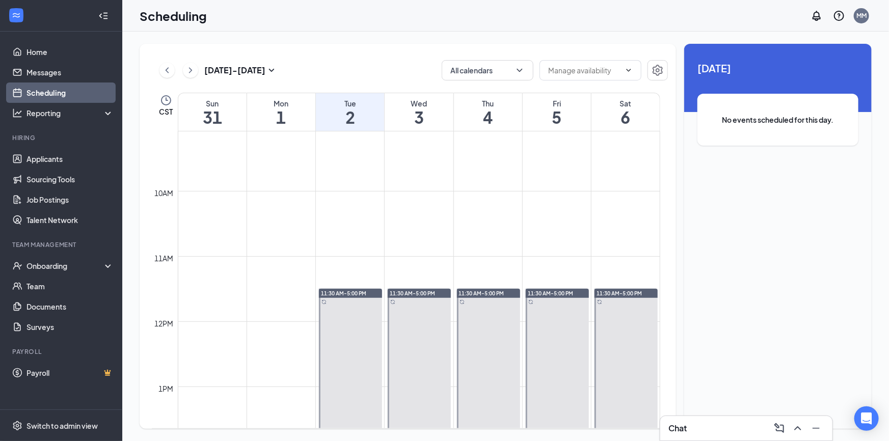
drag, startPoint x: 527, startPoint y: 189, endPoint x: 547, endPoint y: 186, distance: 20.0
click at [528, 191] on tbody "12am 1am 2am 3am 4am 5am 6am 7am 8am 9am 10am 11am 12pm 1pm 2pm 3pm 4pm 5pm 6pm…" at bounding box center [406, 321] width 508 height 1565
drag, startPoint x: 205, startPoint y: 298, endPoint x: 226, endPoint y: 330, distance: 38.3
click at [226, 330] on td at bounding box center [419, 329] width 482 height 16
click at [209, 296] on td at bounding box center [419, 297] width 482 height 16
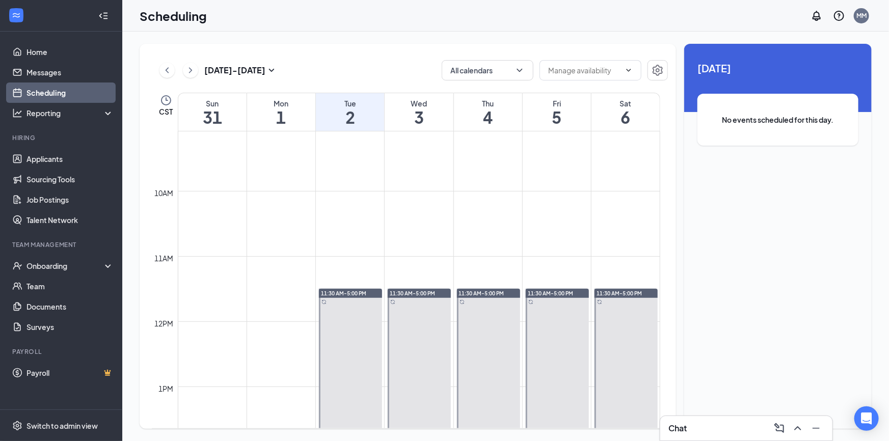
click at [209, 296] on td at bounding box center [419, 297] width 482 height 16
click at [547, 202] on td at bounding box center [419, 199] width 482 height 16
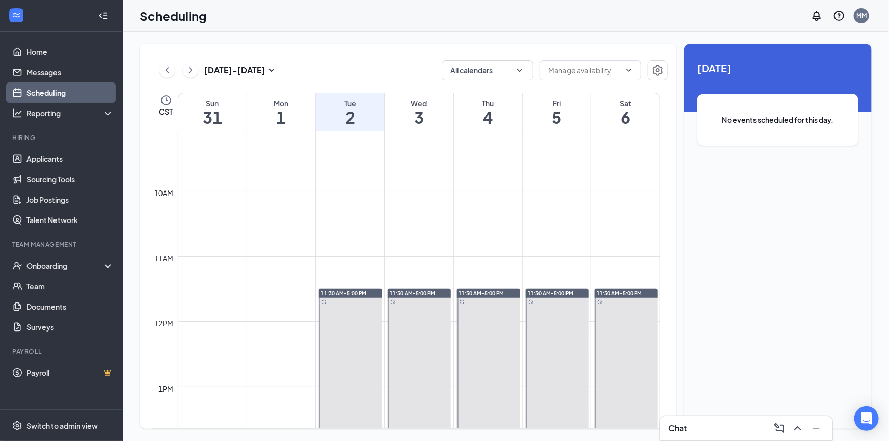
click at [211, 210] on td at bounding box center [419, 215] width 482 height 16
click at [216, 113] on h1 "31" at bounding box center [212, 117] width 68 height 17
click at [654, 71] on icon "Settings" at bounding box center [658, 70] width 10 height 11
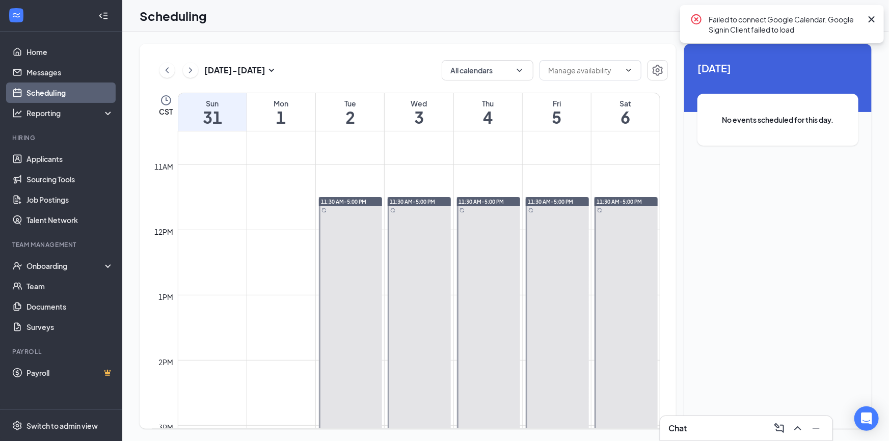
scroll to position [685, 0]
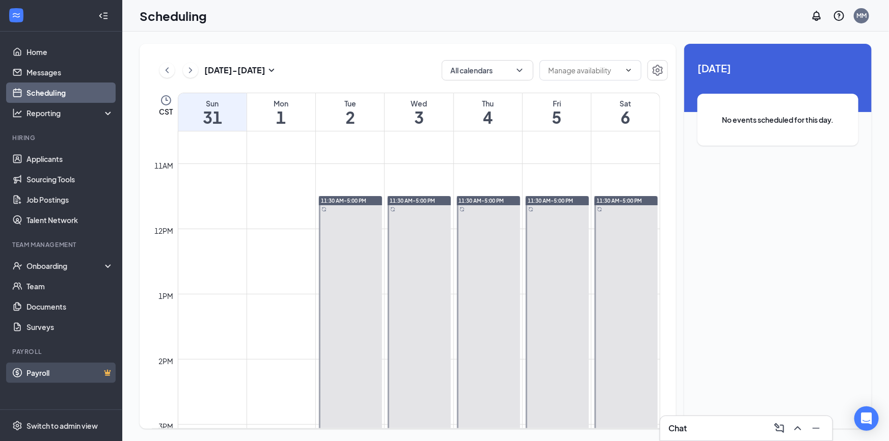
click at [38, 368] on link "Payroll" at bounding box center [69, 373] width 87 height 20
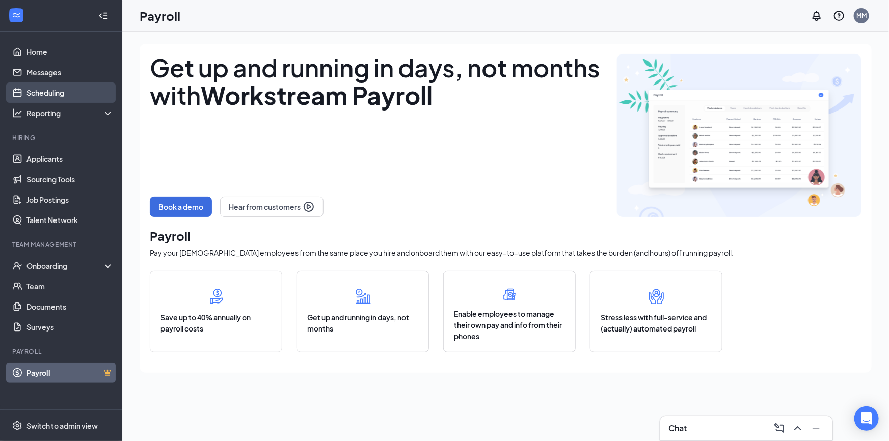
click at [37, 92] on link "Scheduling" at bounding box center [69, 93] width 87 height 20
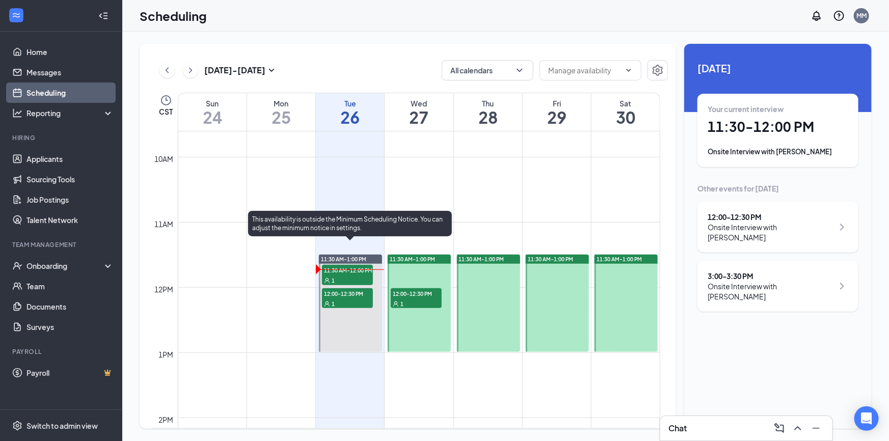
scroll to position [639, 0]
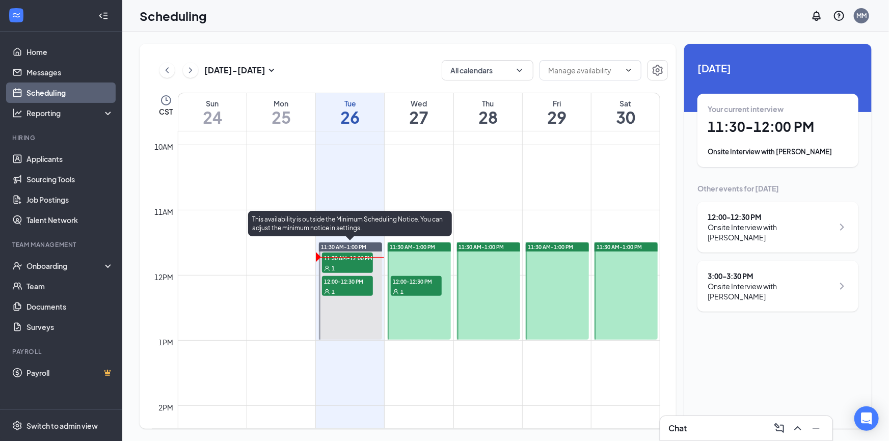
click at [357, 281] on span "12:00-12:30 PM" at bounding box center [347, 281] width 51 height 10
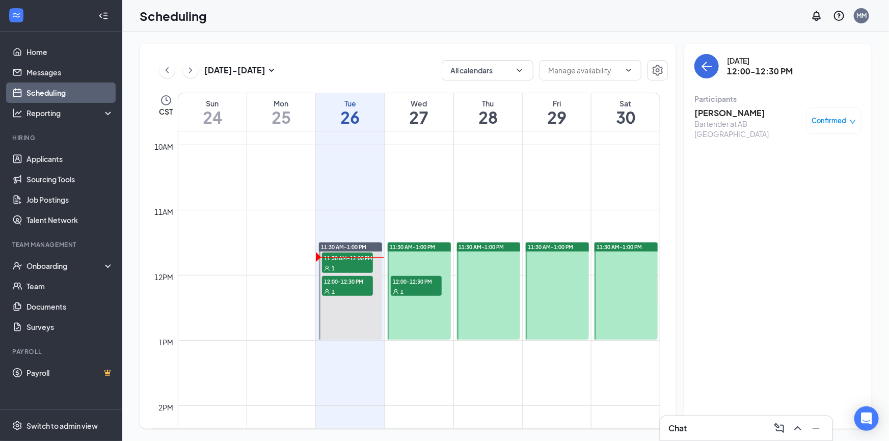
click at [371, 164] on td at bounding box center [419, 169] width 482 height 16
